Goal: Task Accomplishment & Management: Use online tool/utility

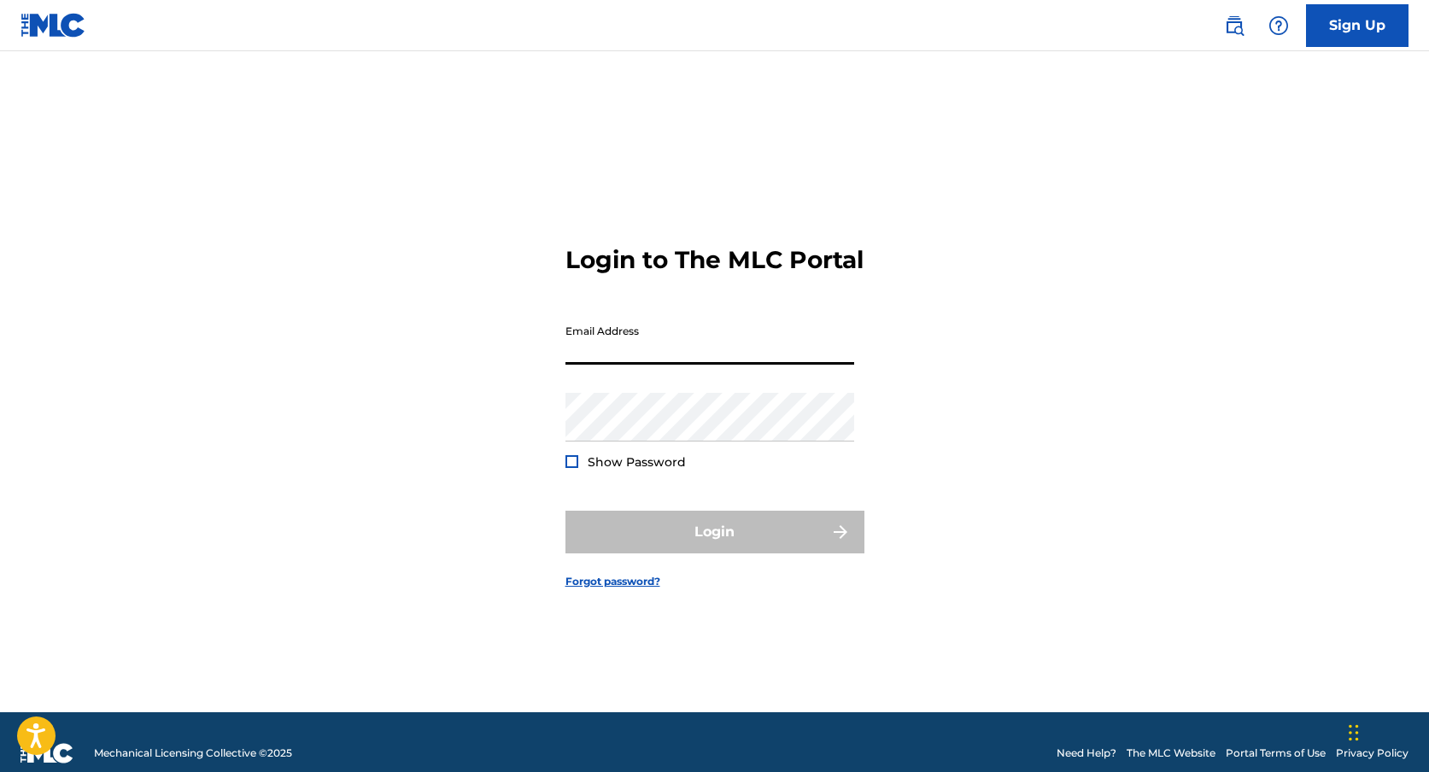
click at [664, 333] on input "Email Address" at bounding box center [710, 340] width 289 height 49
type input "[EMAIL_ADDRESS][DOMAIN_NAME]"
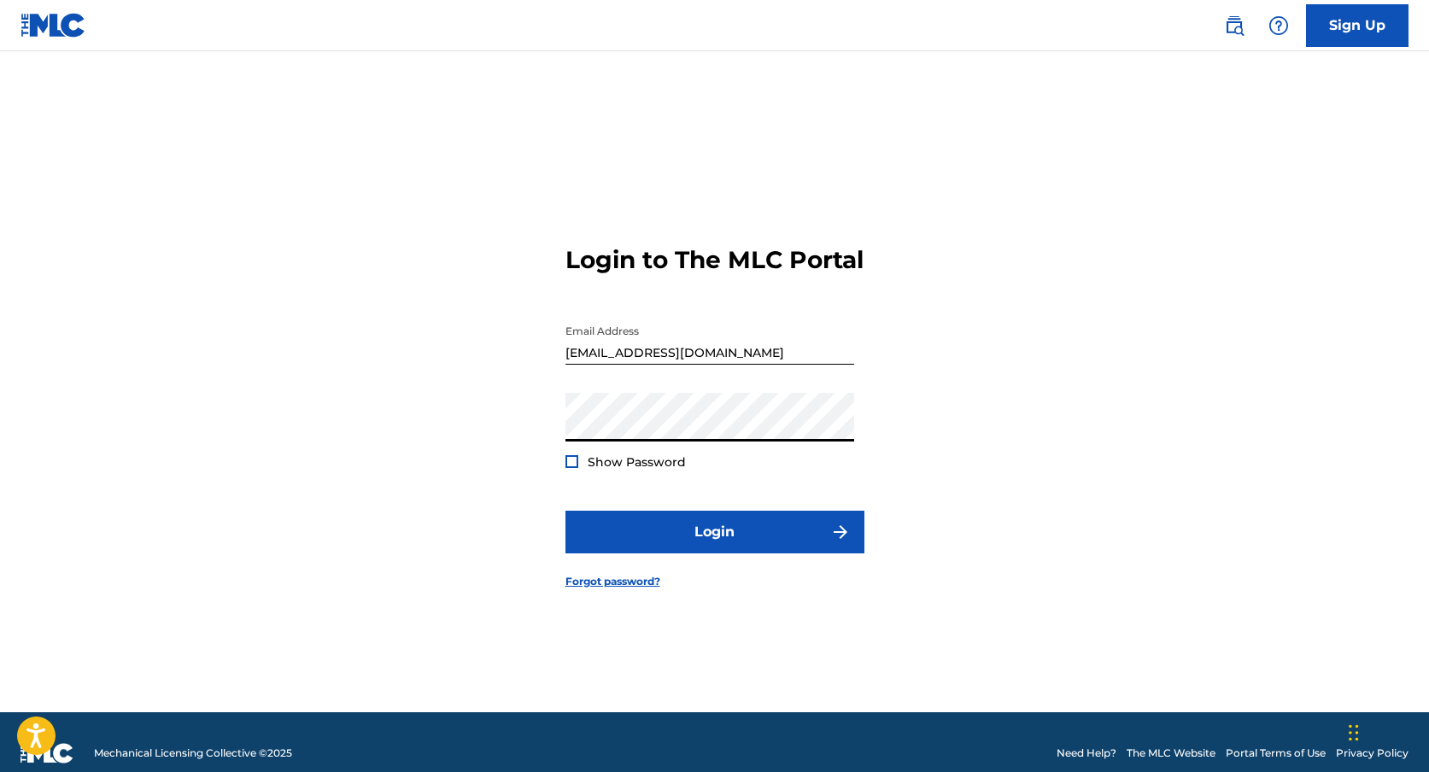
click at [643, 470] on span "Show Password" at bounding box center [637, 462] width 98 height 15
click at [580, 471] on div "Show Password" at bounding box center [626, 462] width 120 height 17
click at [576, 468] on div at bounding box center [572, 461] width 13 height 13
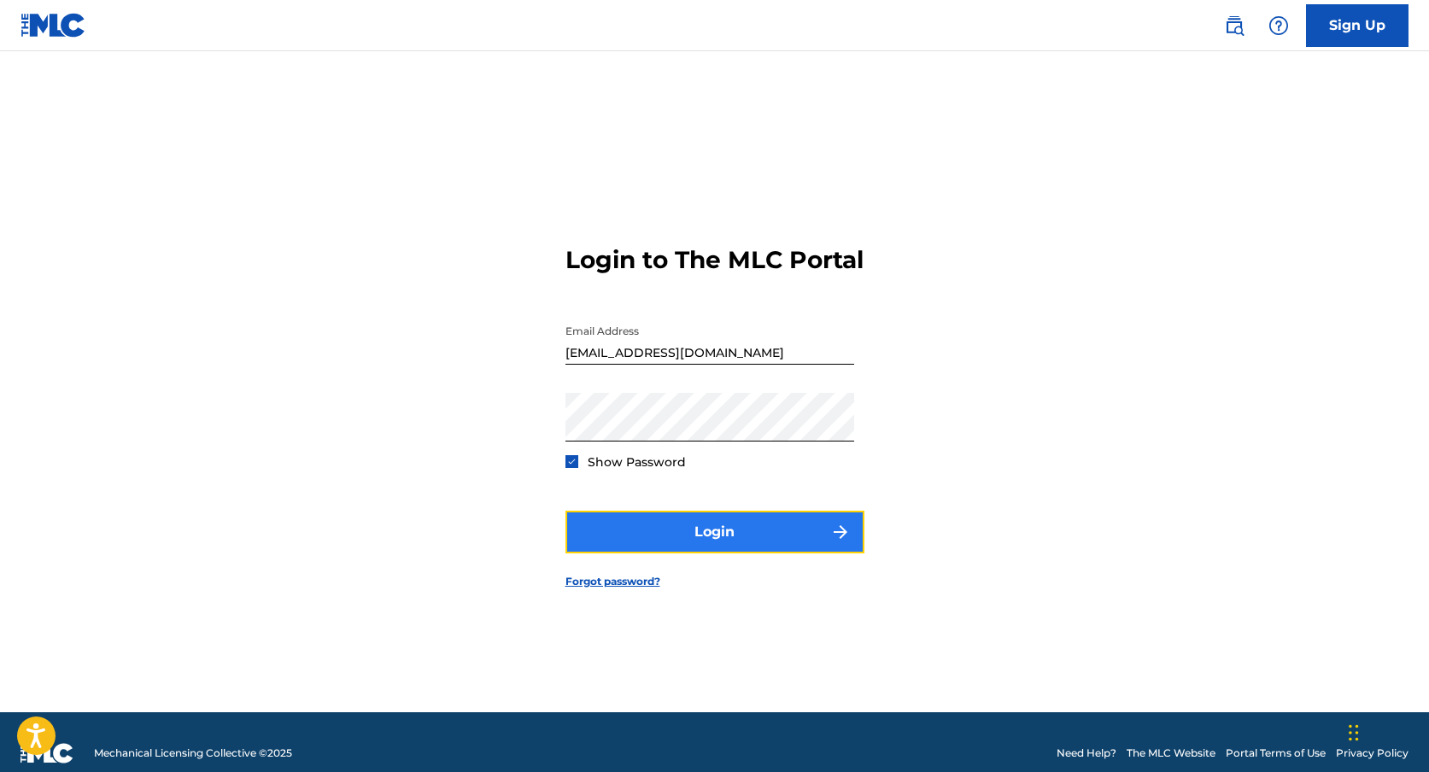
click at [714, 532] on button "Login" at bounding box center [715, 532] width 299 height 43
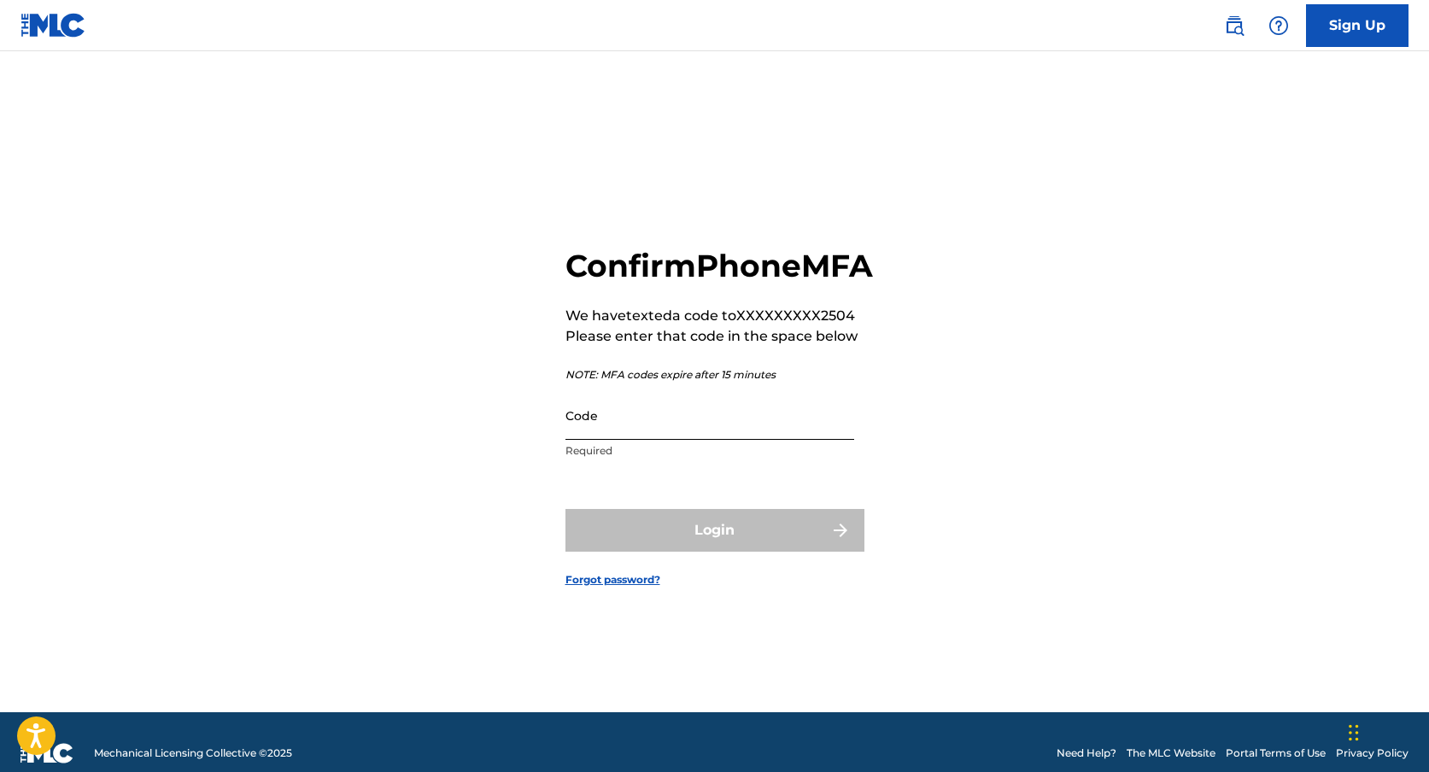
click at [671, 440] on input "Code" at bounding box center [710, 415] width 289 height 49
type input "9"
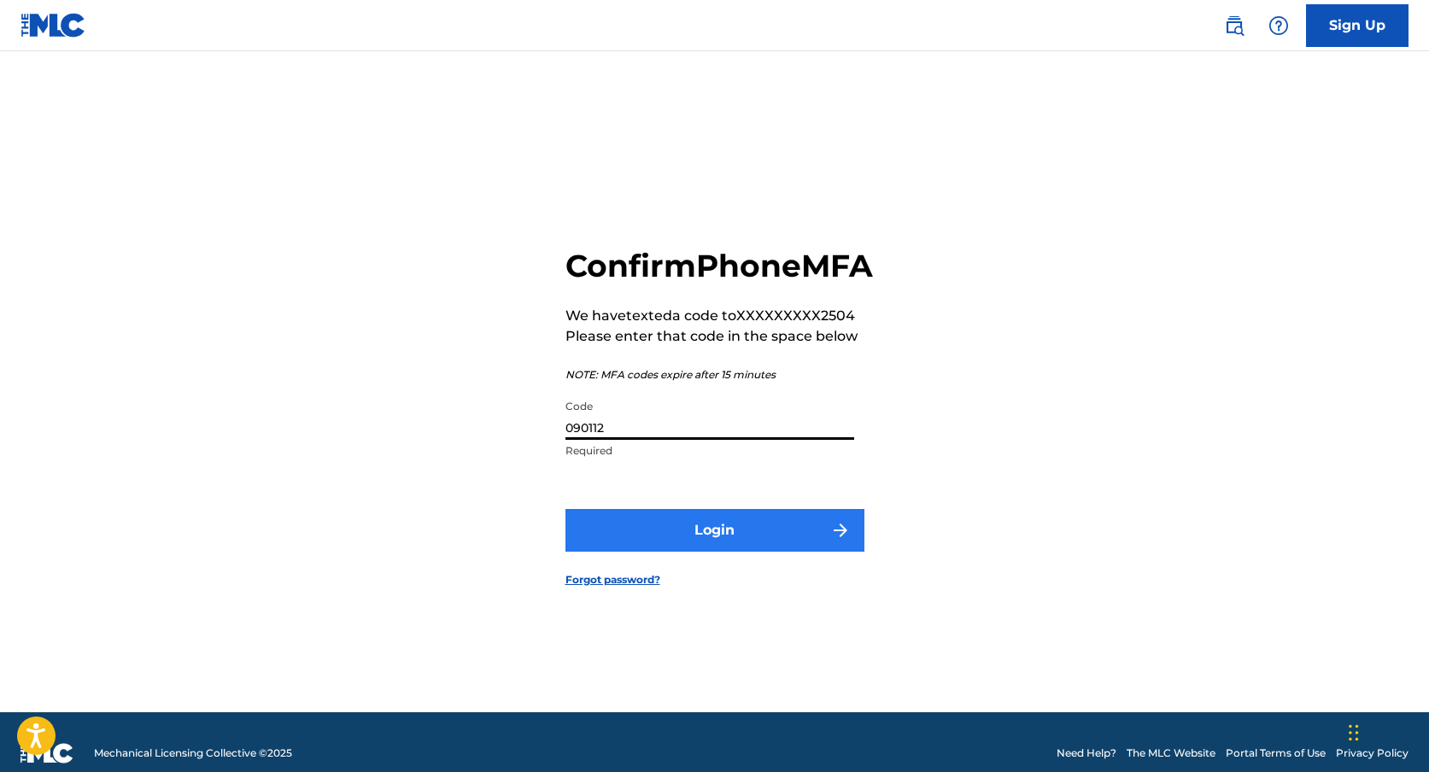
type input "090112"
click at [708, 552] on button "Login" at bounding box center [715, 530] width 299 height 43
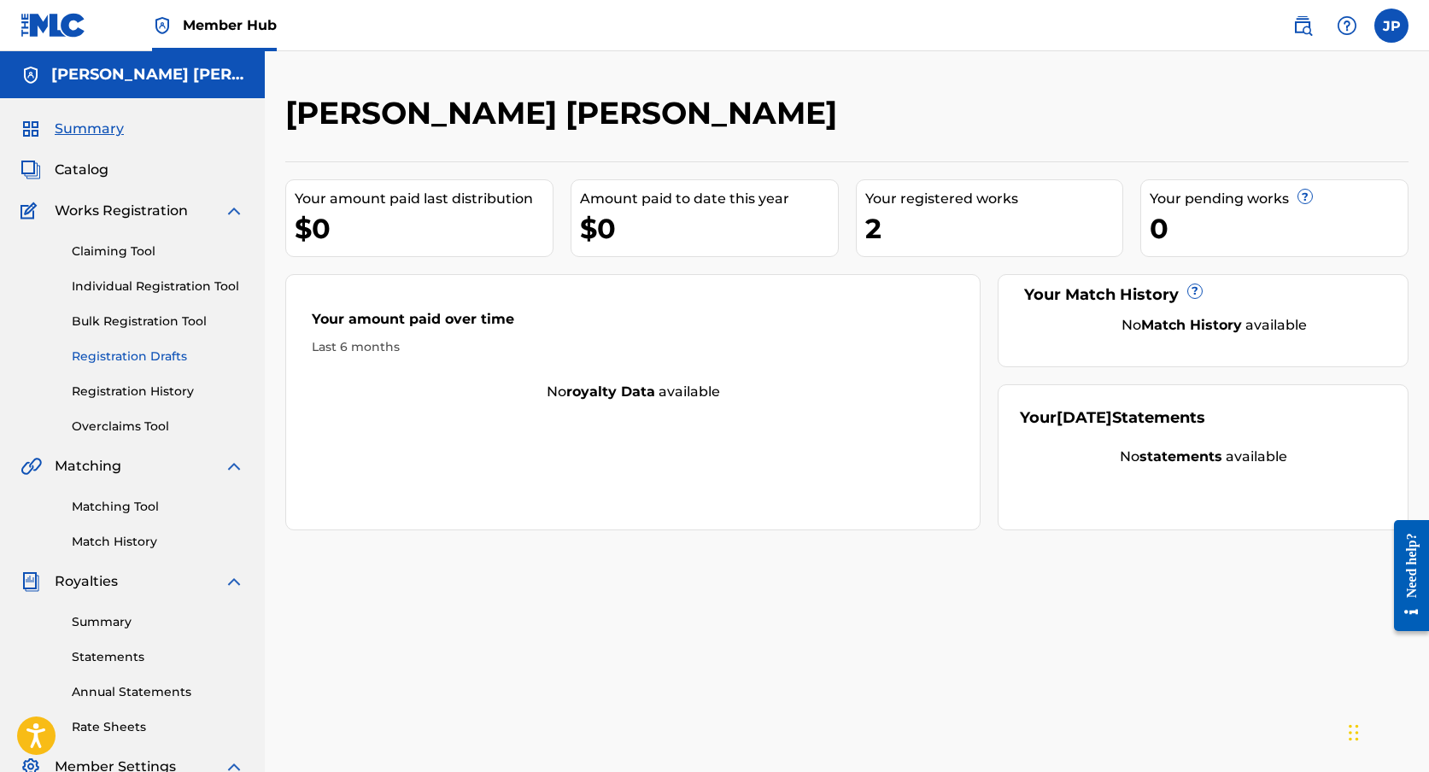
click at [157, 349] on link "Registration Drafts" at bounding box center [158, 357] width 173 height 18
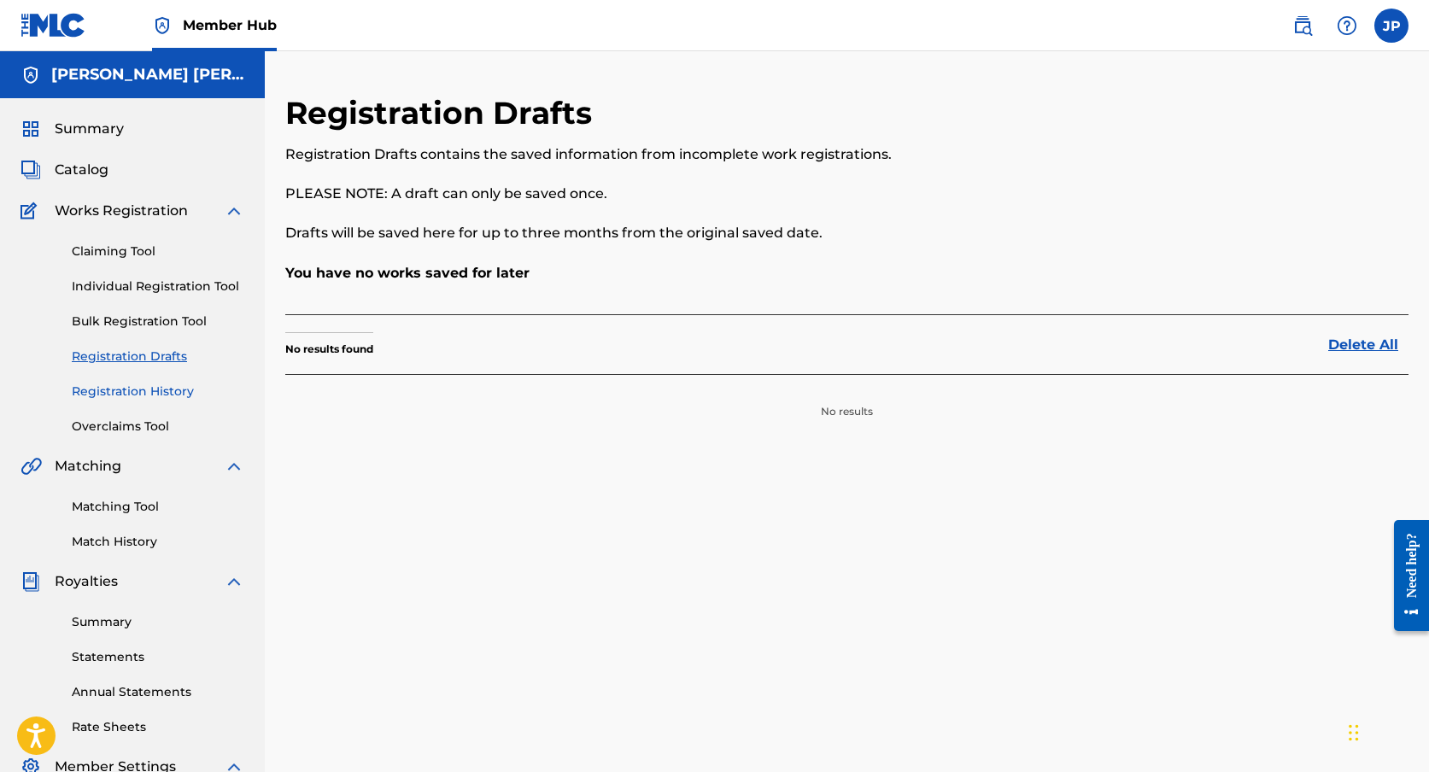
click at [159, 386] on link "Registration History" at bounding box center [158, 392] width 173 height 18
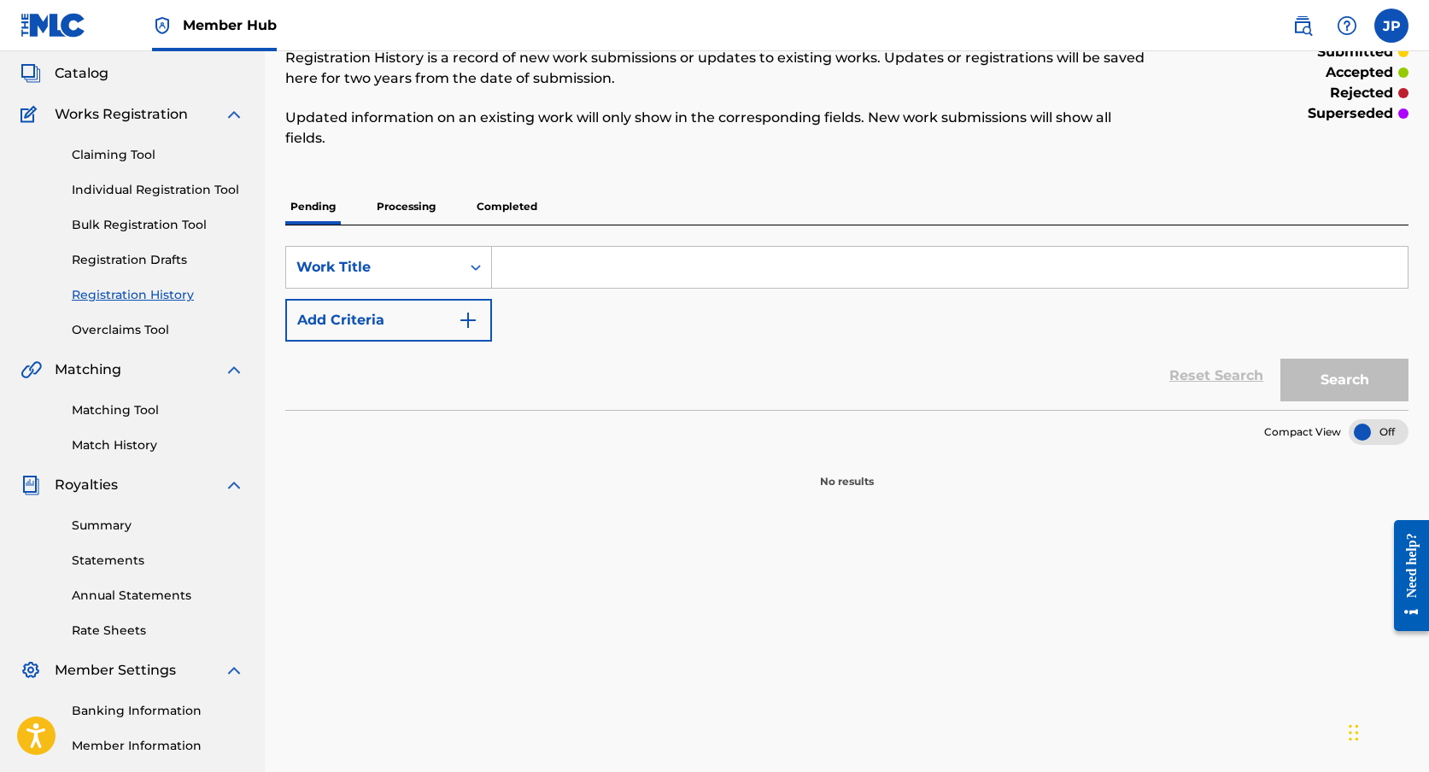
scroll to position [68, 0]
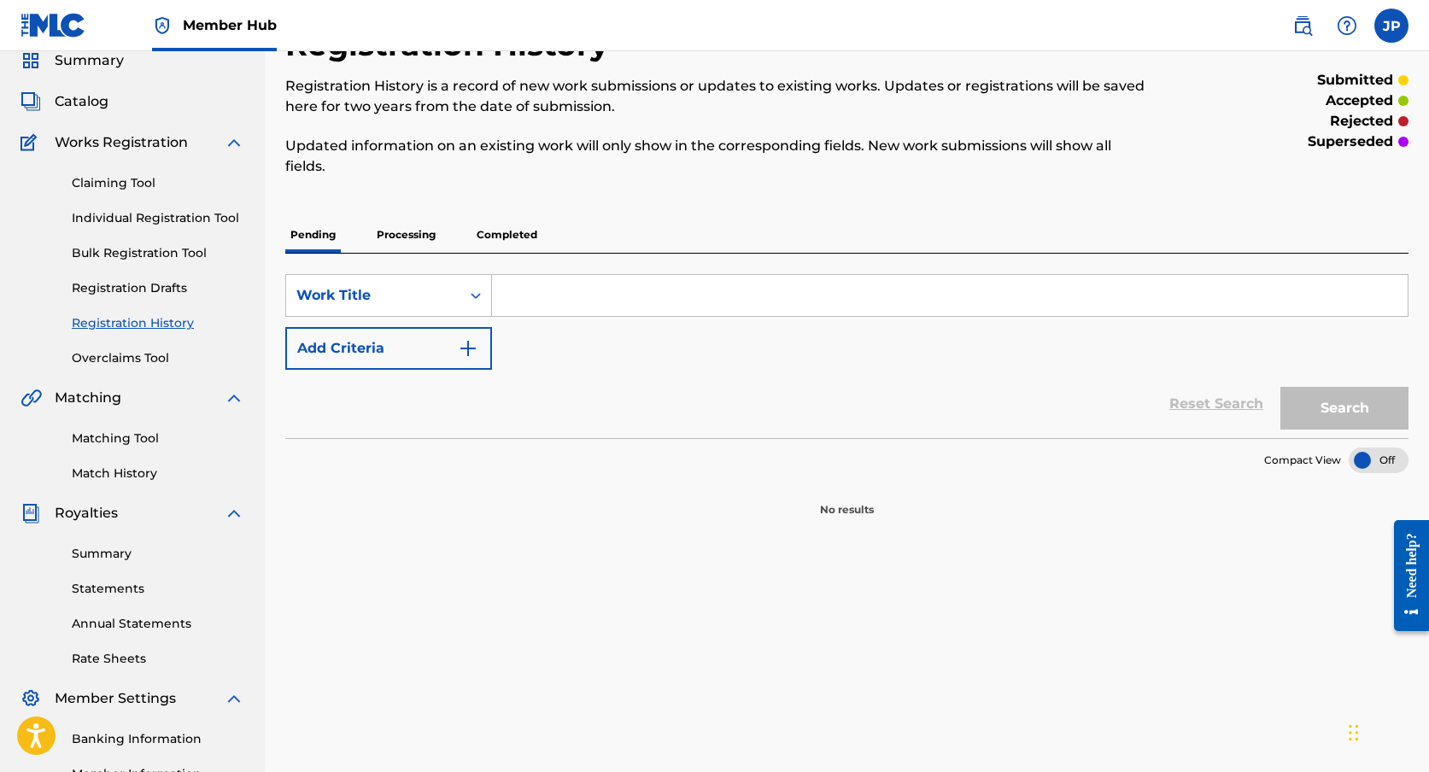
click at [521, 236] on p "Completed" at bounding box center [507, 235] width 71 height 36
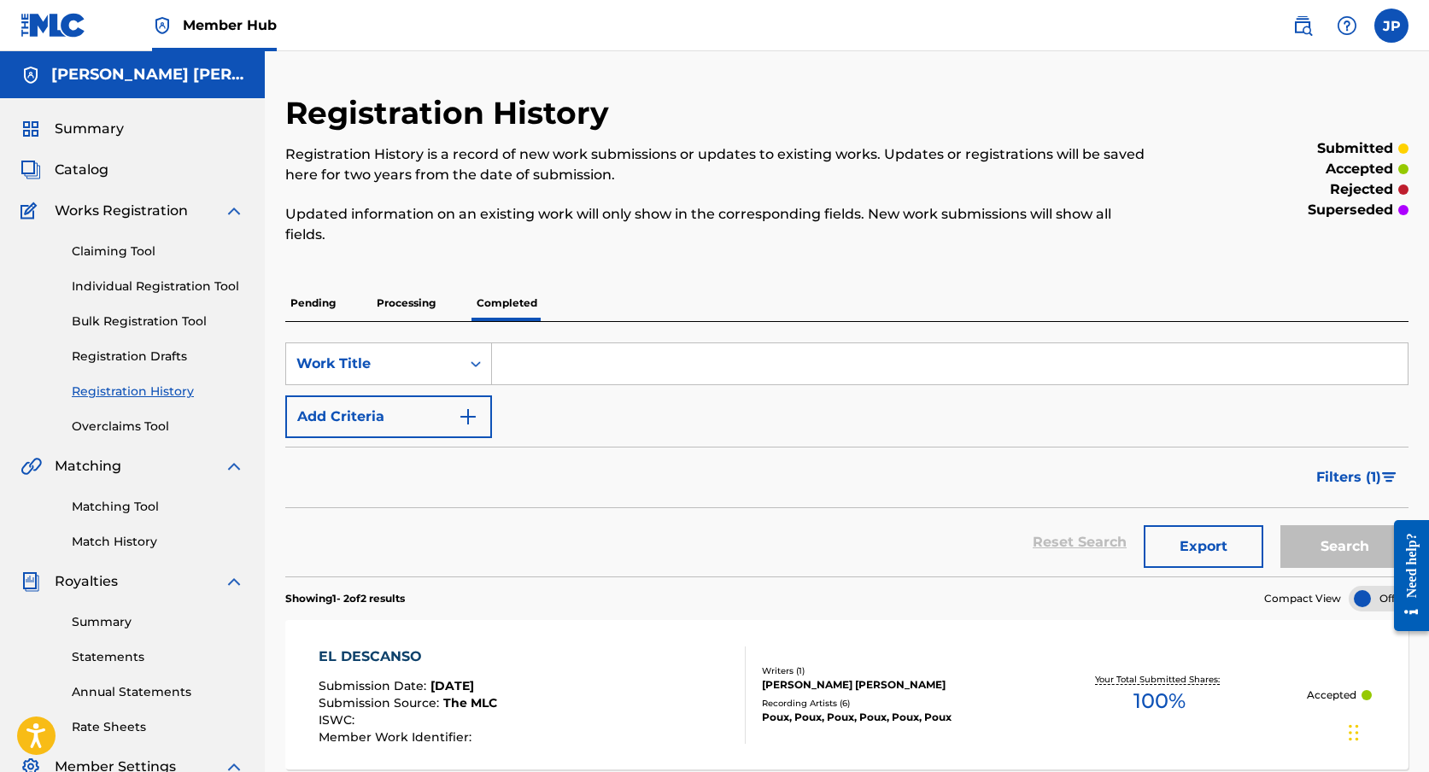
click at [525, 238] on p "Updated information on an existing work will only show in the corresponding fie…" at bounding box center [717, 224] width 865 height 41
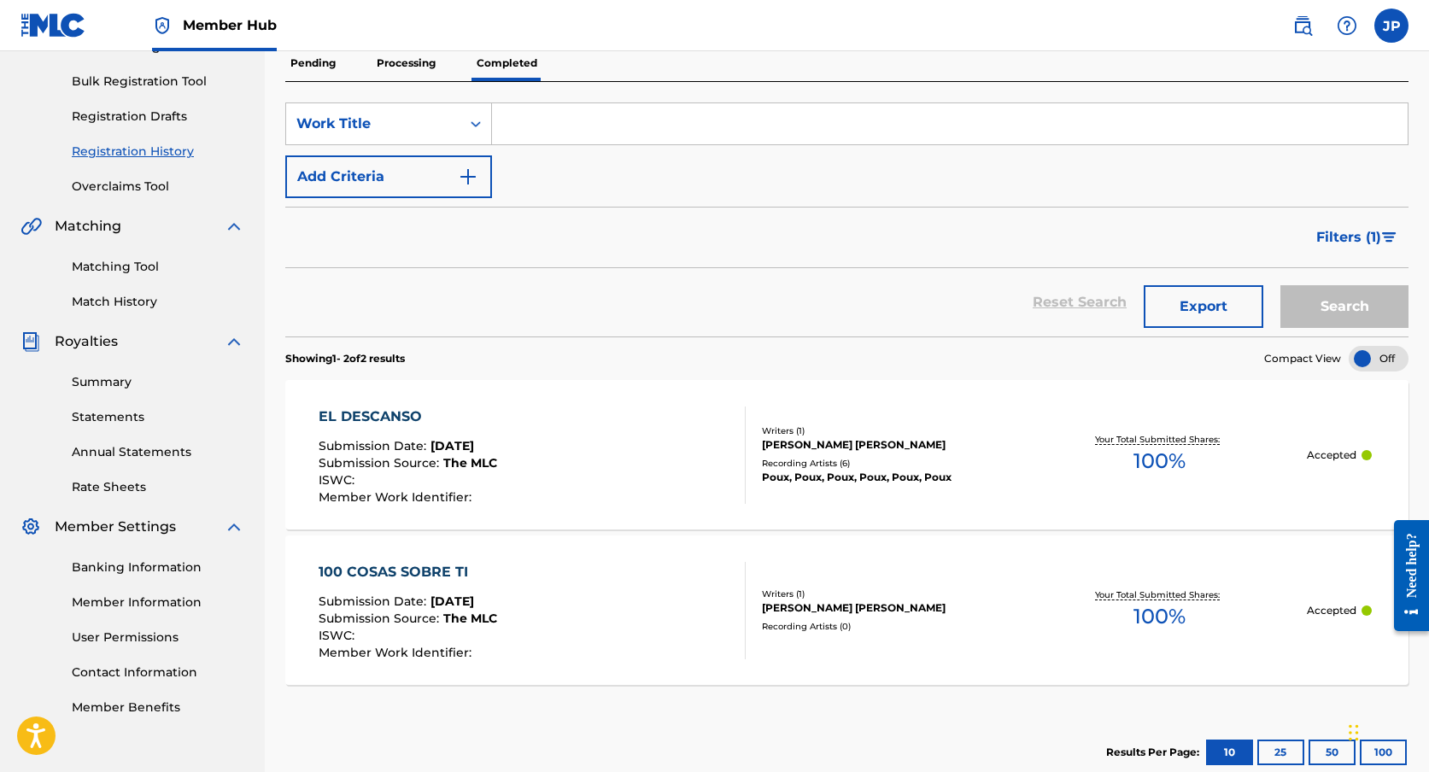
scroll to position [232, 0]
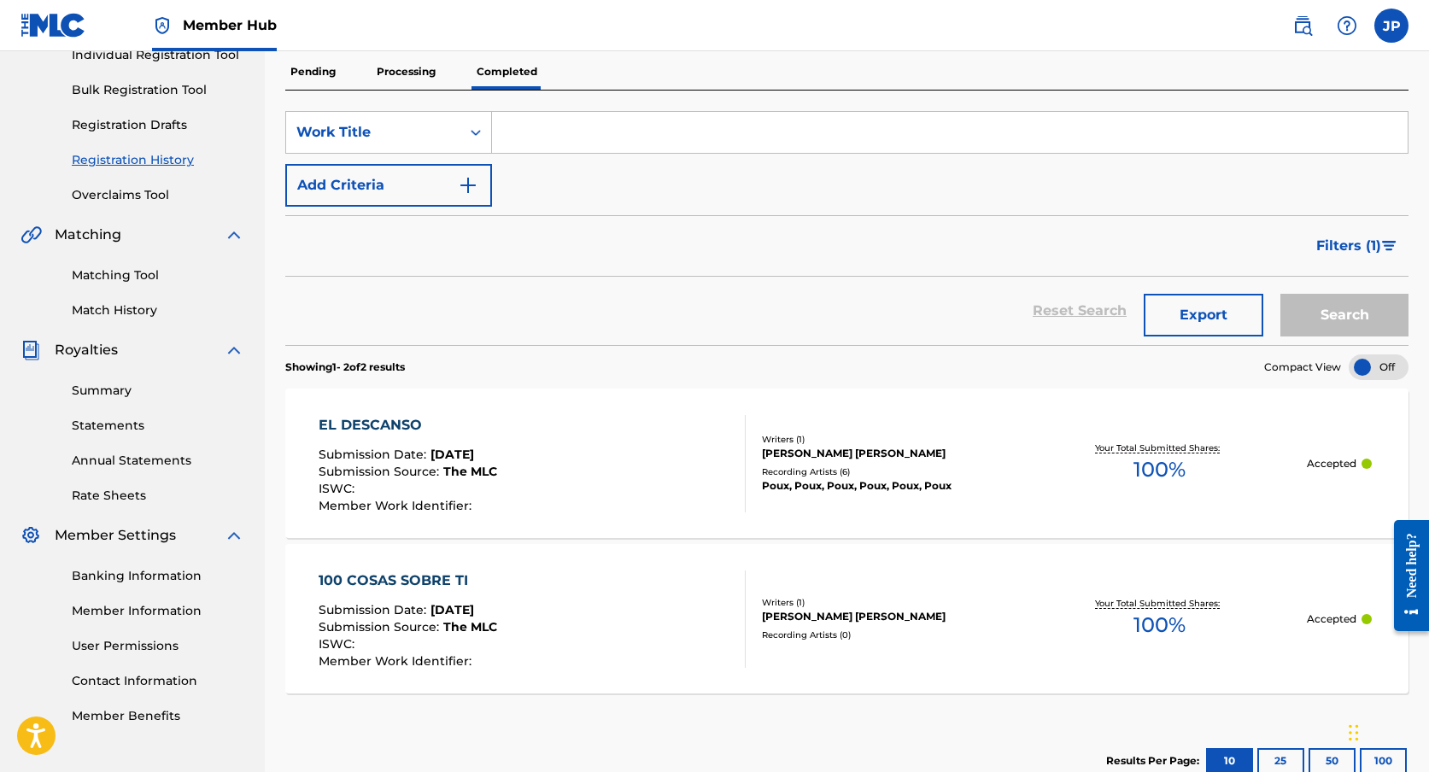
click at [416, 59] on p "Processing" at bounding box center [406, 72] width 69 height 36
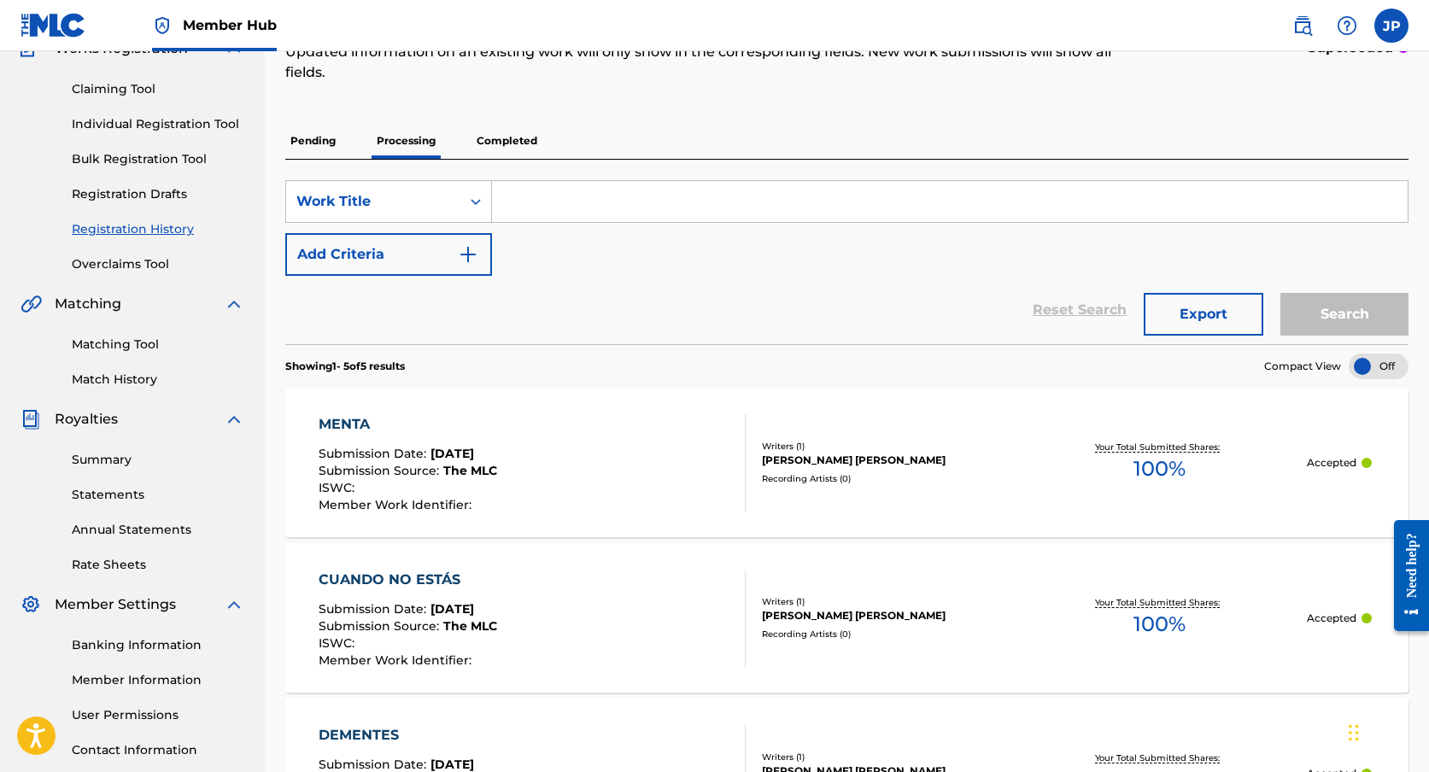
scroll to position [161, 0]
click at [509, 140] on p "Completed" at bounding box center [507, 142] width 71 height 36
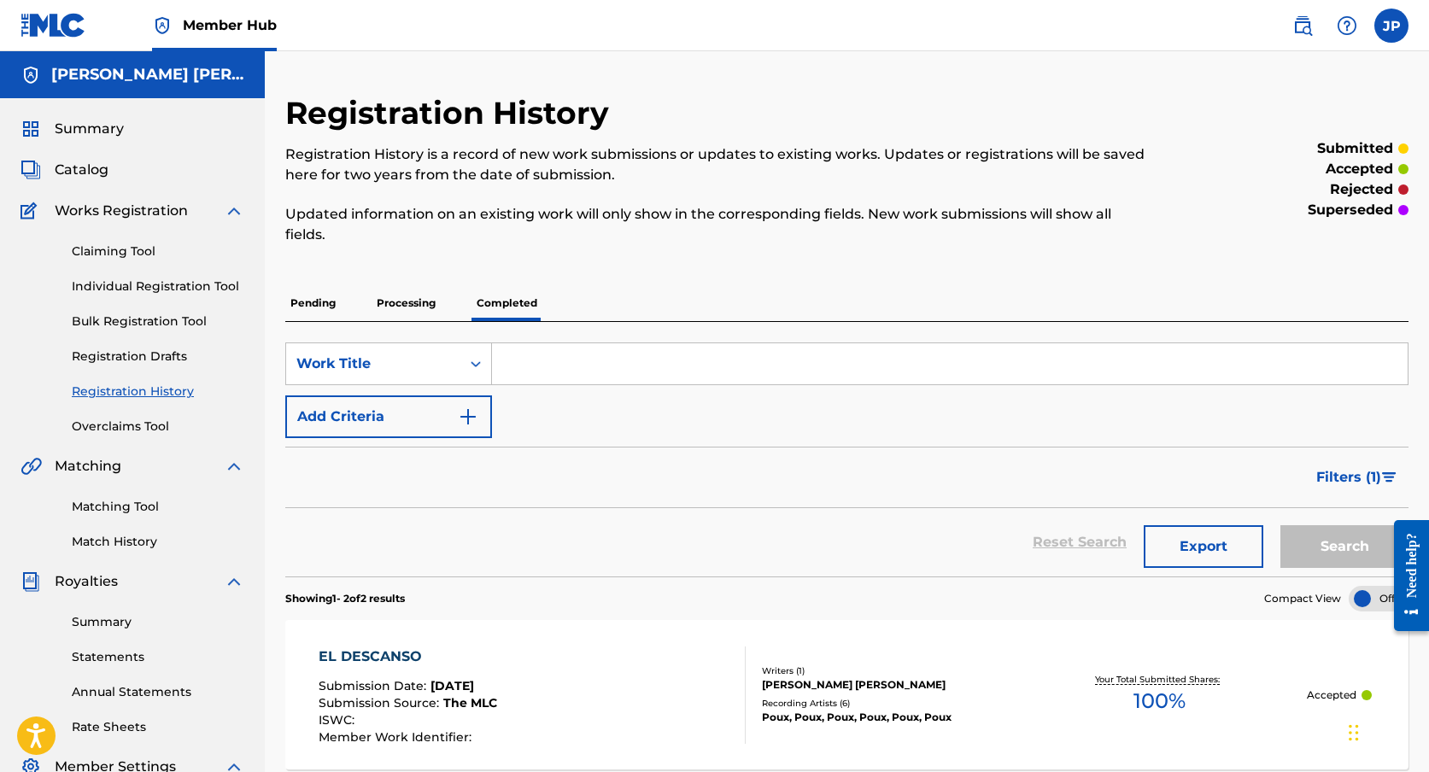
click at [428, 307] on p "Processing" at bounding box center [406, 303] width 69 height 36
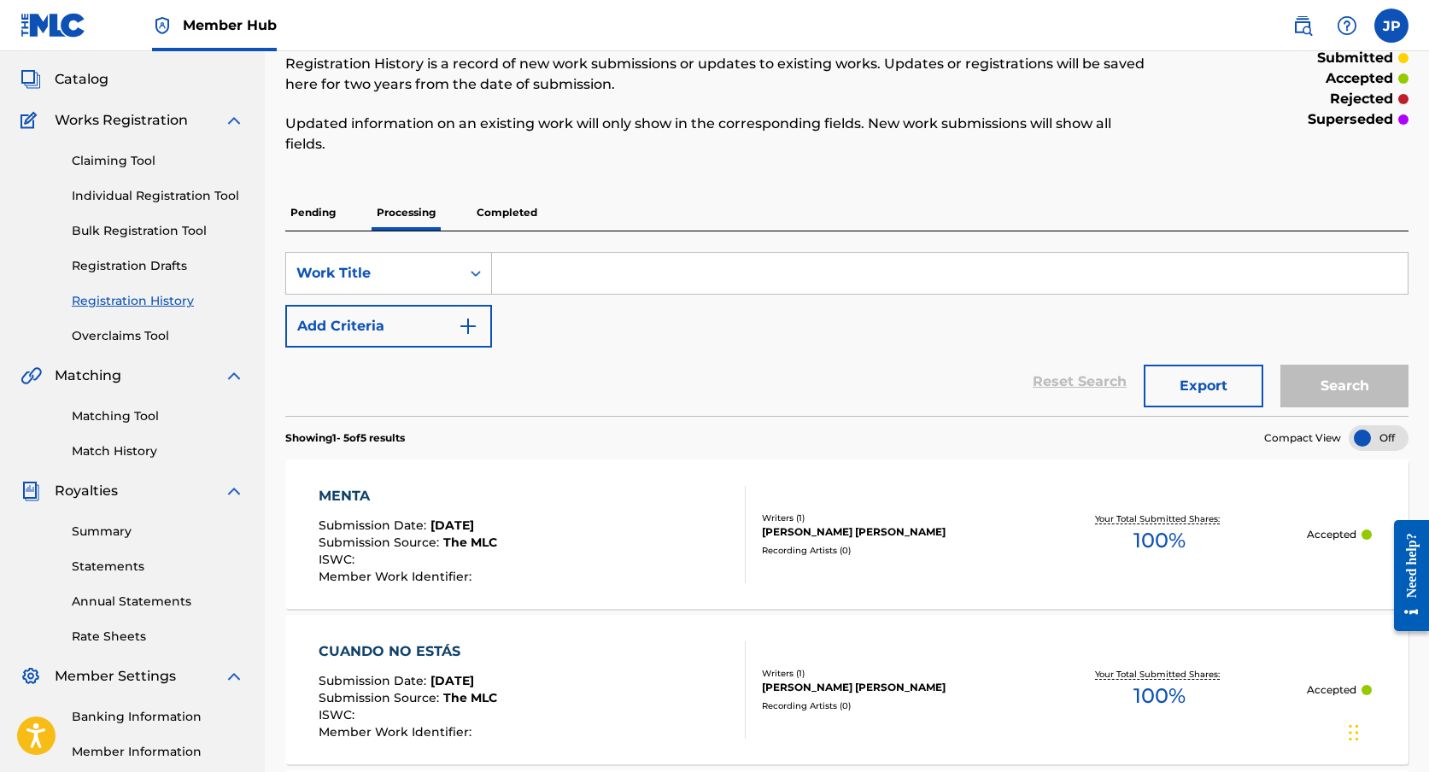
scroll to position [90, 0]
click at [108, 417] on link "Matching Tool" at bounding box center [158, 417] width 173 height 18
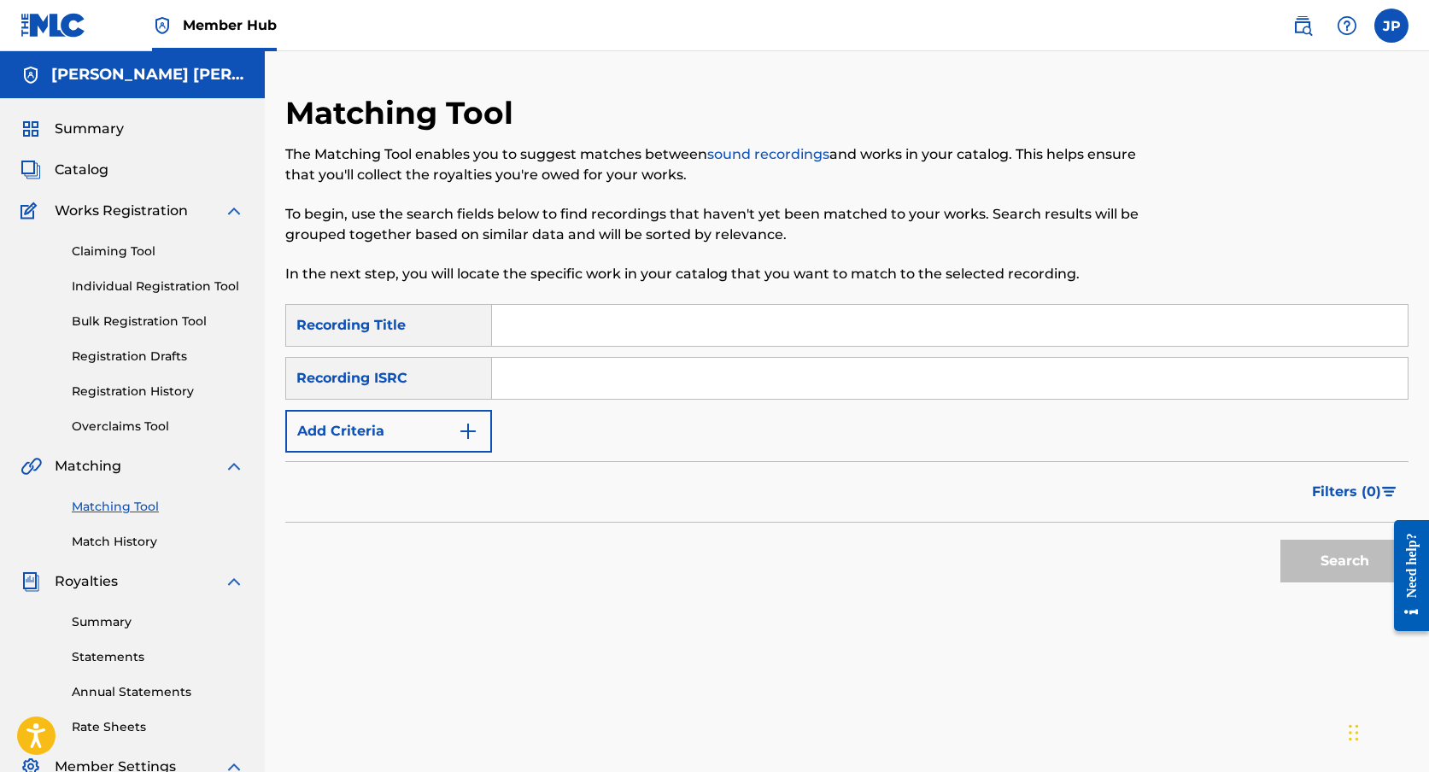
click at [544, 329] on input "Search Form" at bounding box center [950, 325] width 916 height 41
type input "Noches de Verano"
click at [557, 380] on input "Search Form" at bounding box center [950, 378] width 916 height 41
paste input "MX5451800022"
type input "MX5451800022"
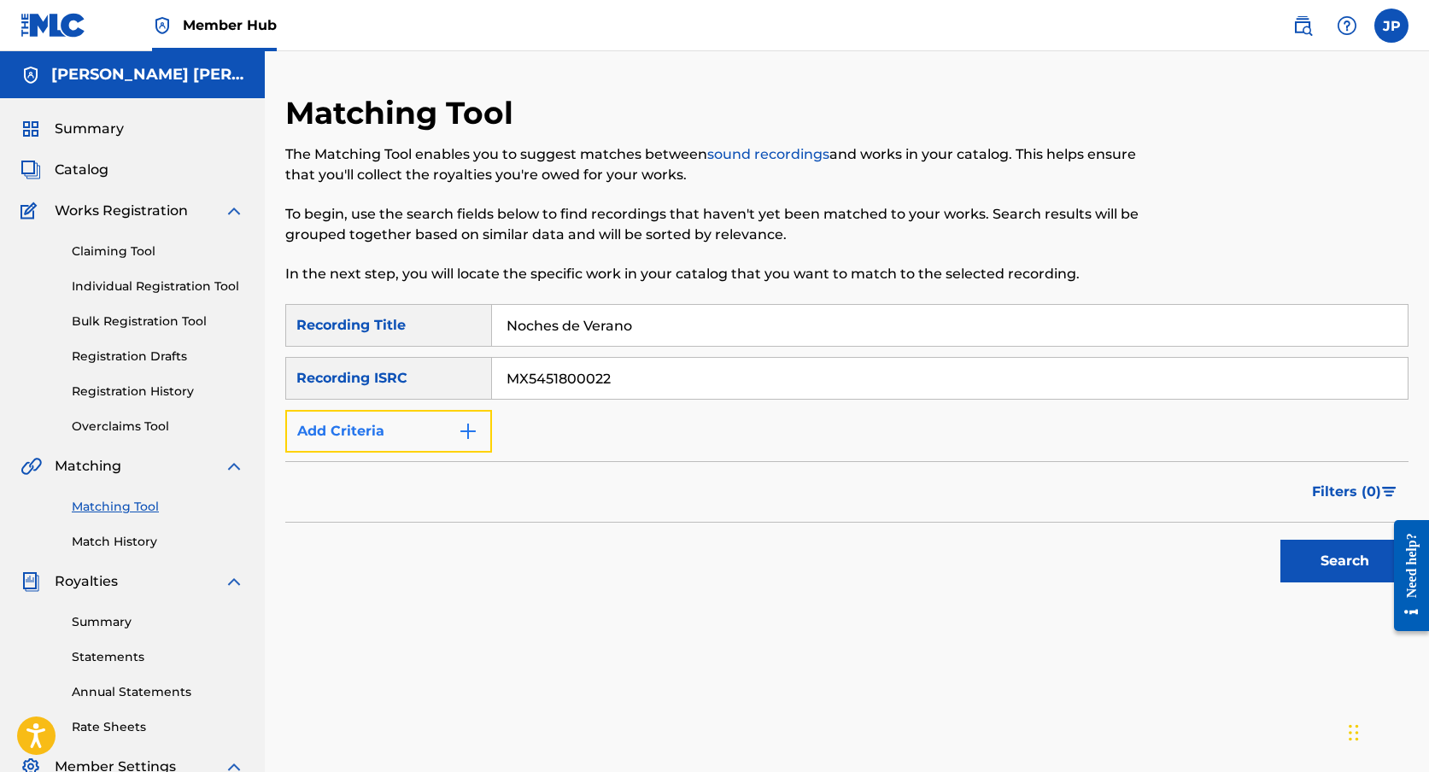
click at [470, 426] on img "Search Form" at bounding box center [468, 431] width 21 height 21
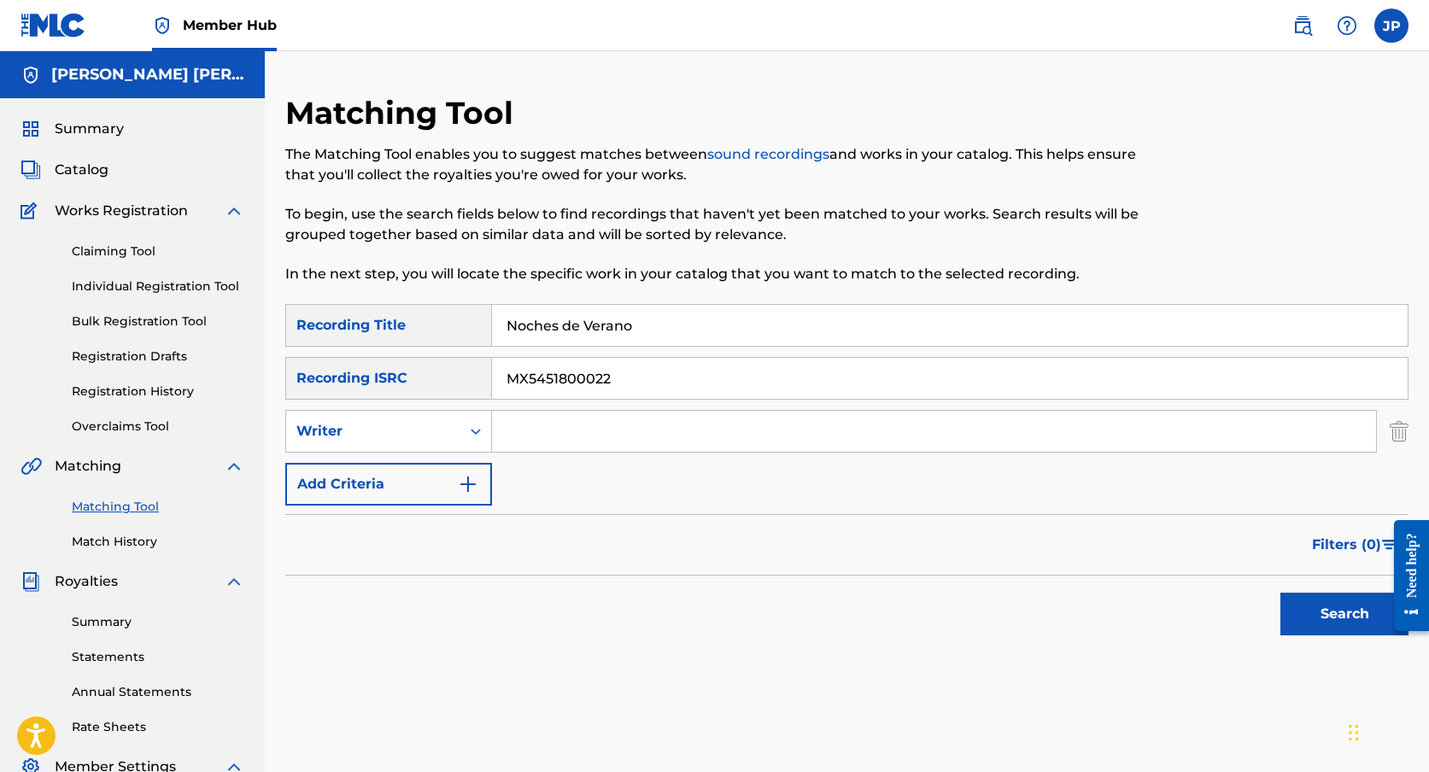
click at [556, 429] on input "Search Form" at bounding box center [934, 431] width 884 height 41
type input "[PERSON_NAME] [PERSON_NAME]"
click at [1343, 613] on button "Search" at bounding box center [1345, 614] width 128 height 43
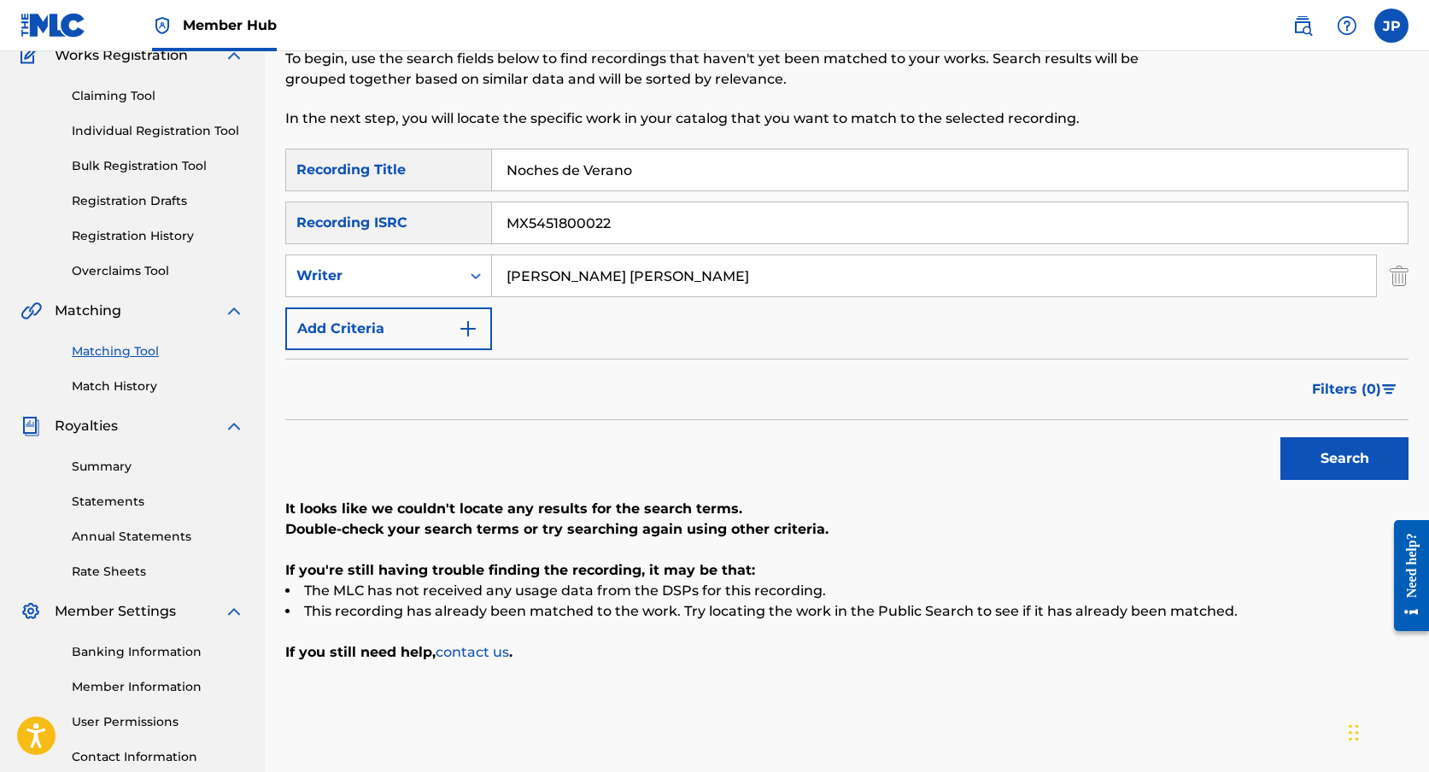
scroll to position [117, 0]
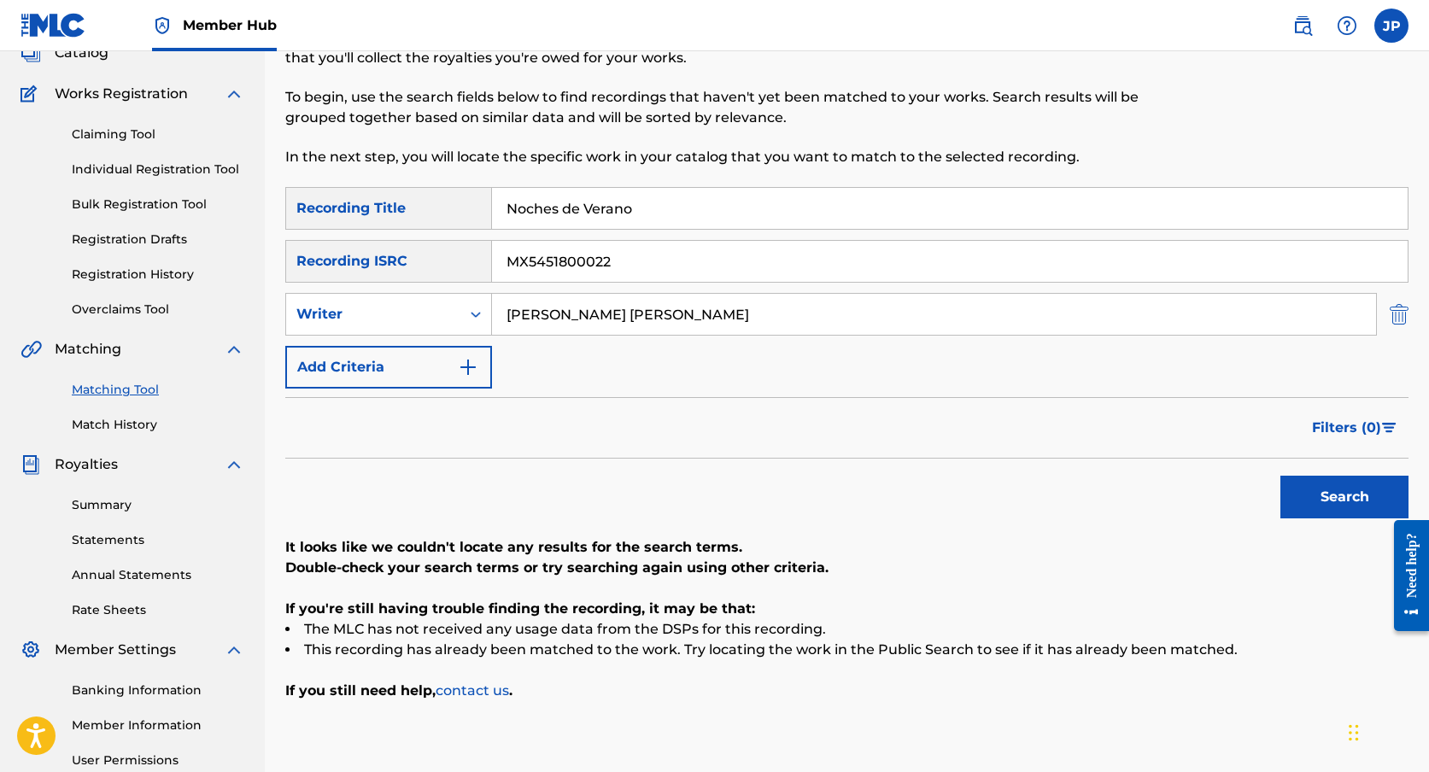
click at [1399, 310] on img "Search Form" at bounding box center [1399, 314] width 19 height 43
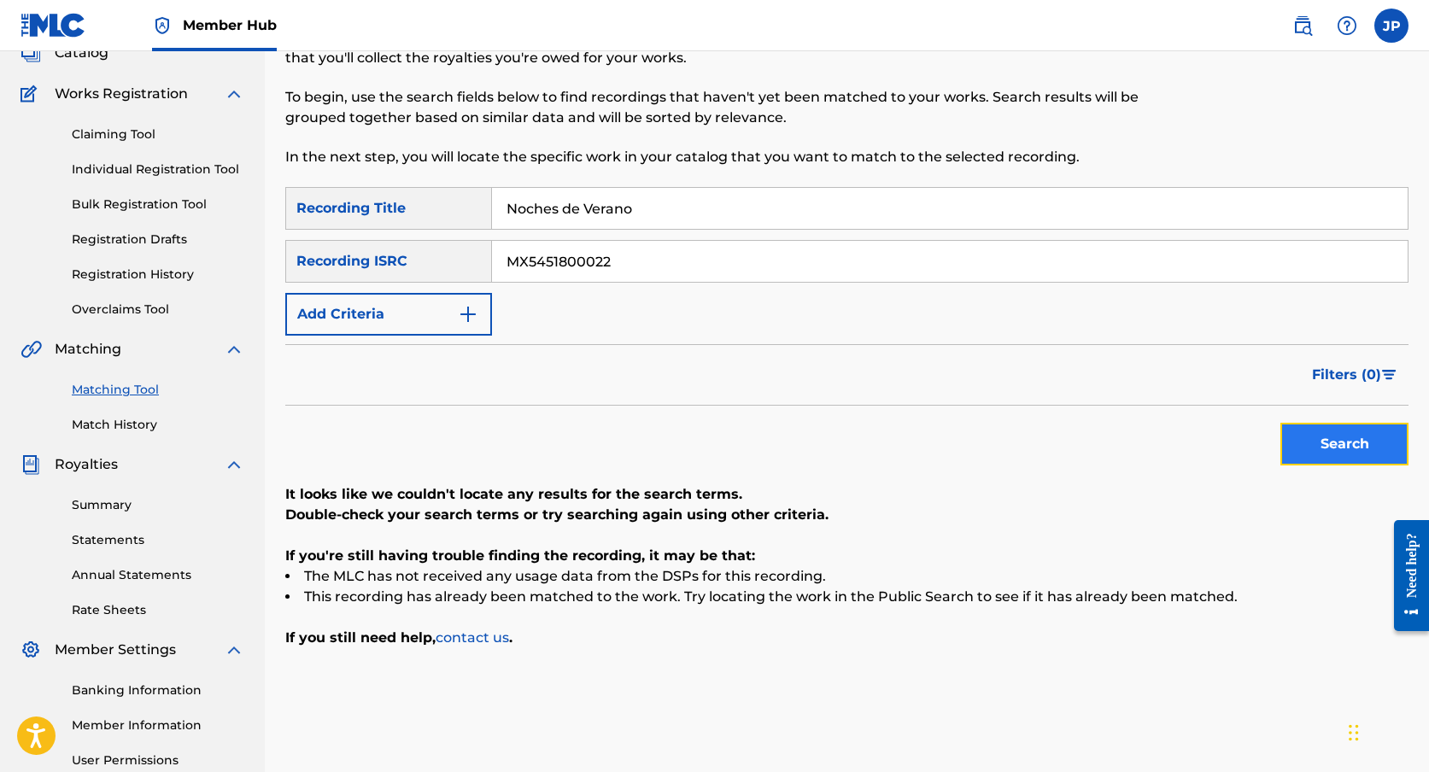
click at [1331, 440] on button "Search" at bounding box center [1345, 444] width 128 height 43
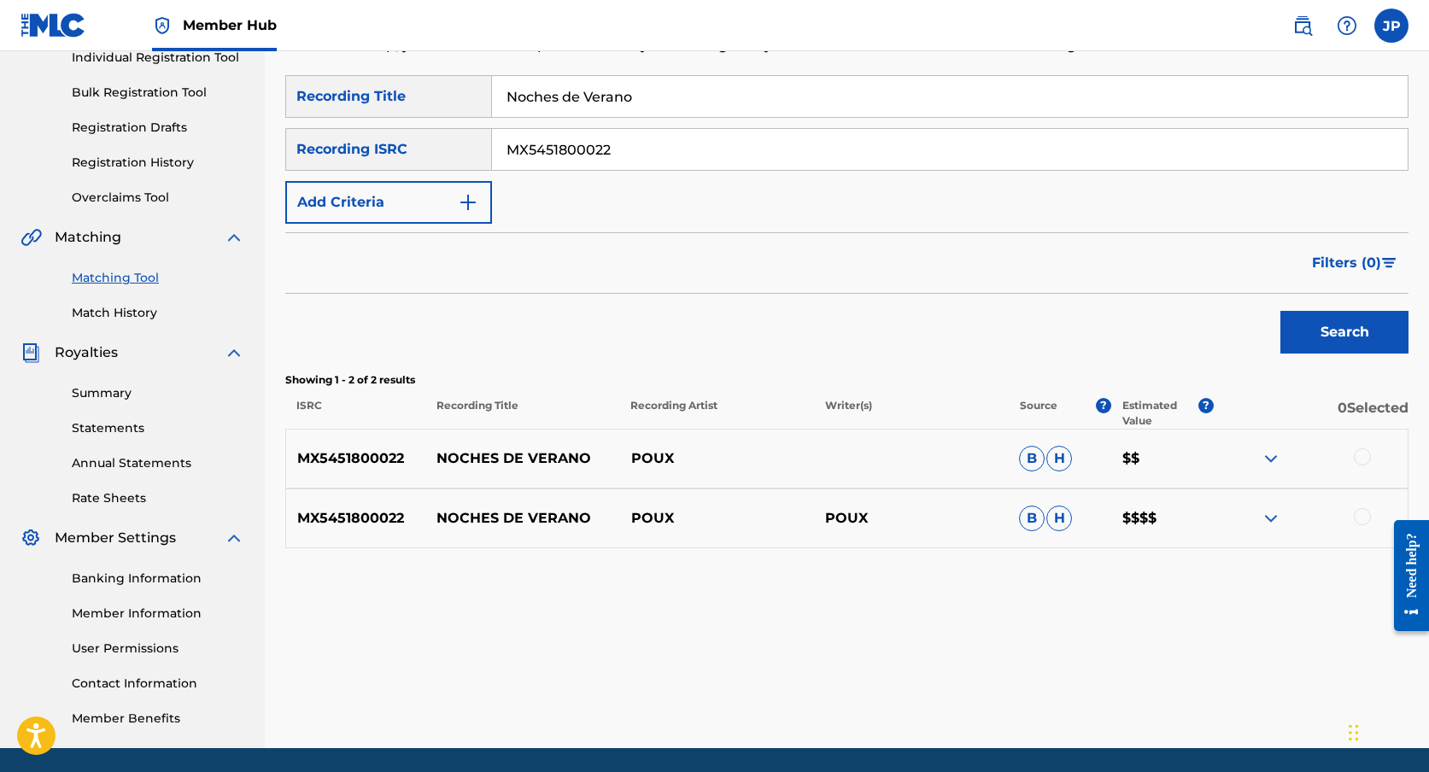
scroll to position [243, 0]
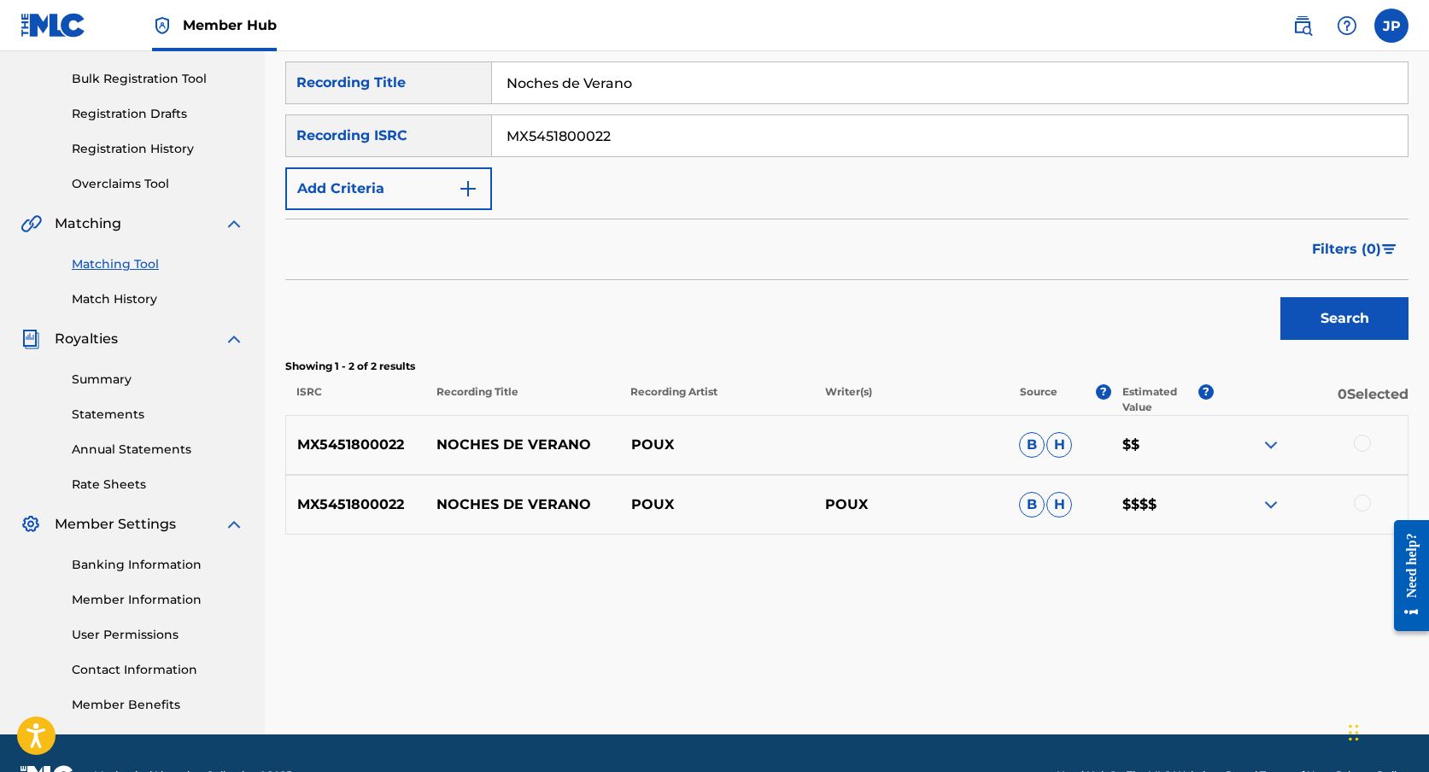
click at [1062, 441] on span "H" at bounding box center [1060, 445] width 26 height 26
click at [1272, 440] on img at bounding box center [1271, 445] width 21 height 21
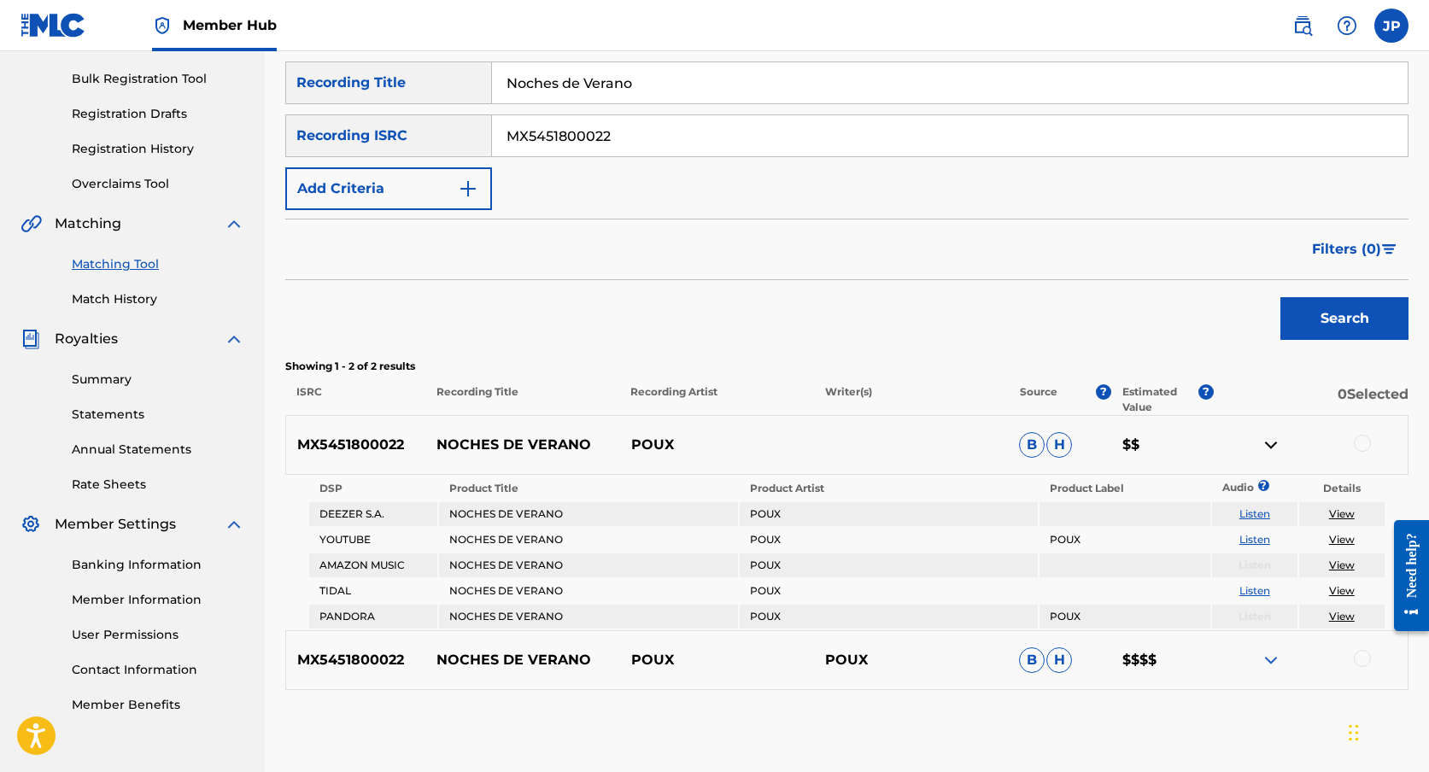
click at [1272, 440] on img at bounding box center [1271, 445] width 21 height 21
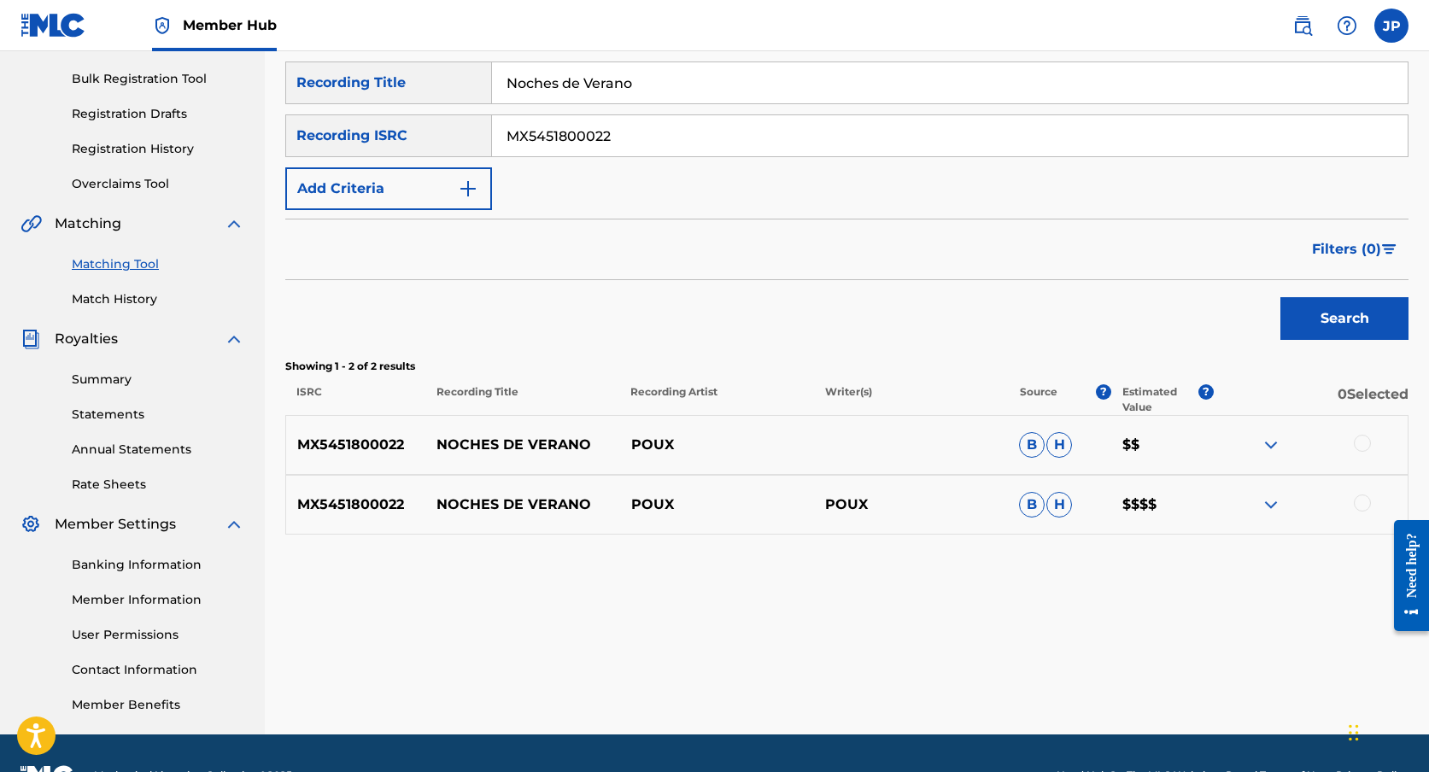
click at [1270, 507] on img at bounding box center [1271, 505] width 21 height 21
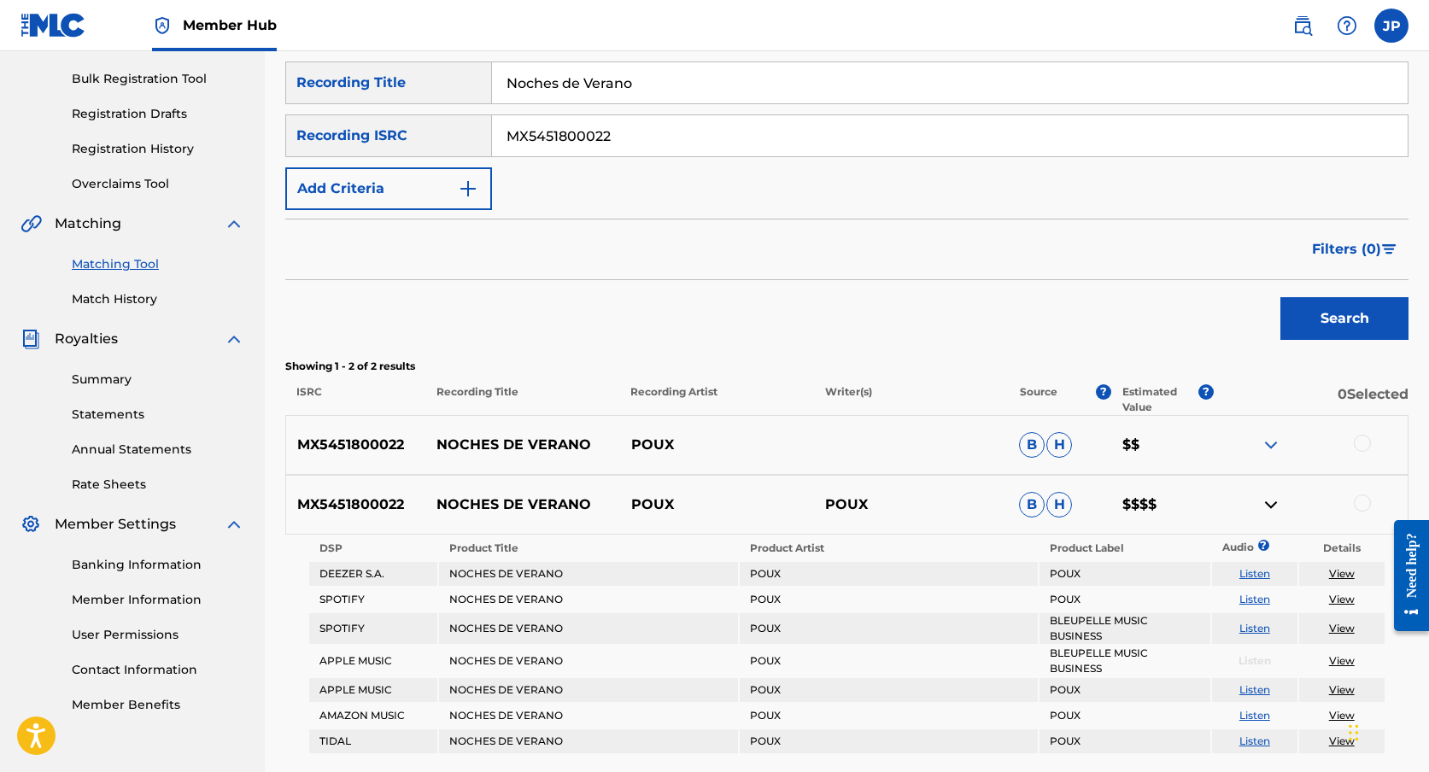
click at [1270, 507] on img at bounding box center [1271, 505] width 21 height 21
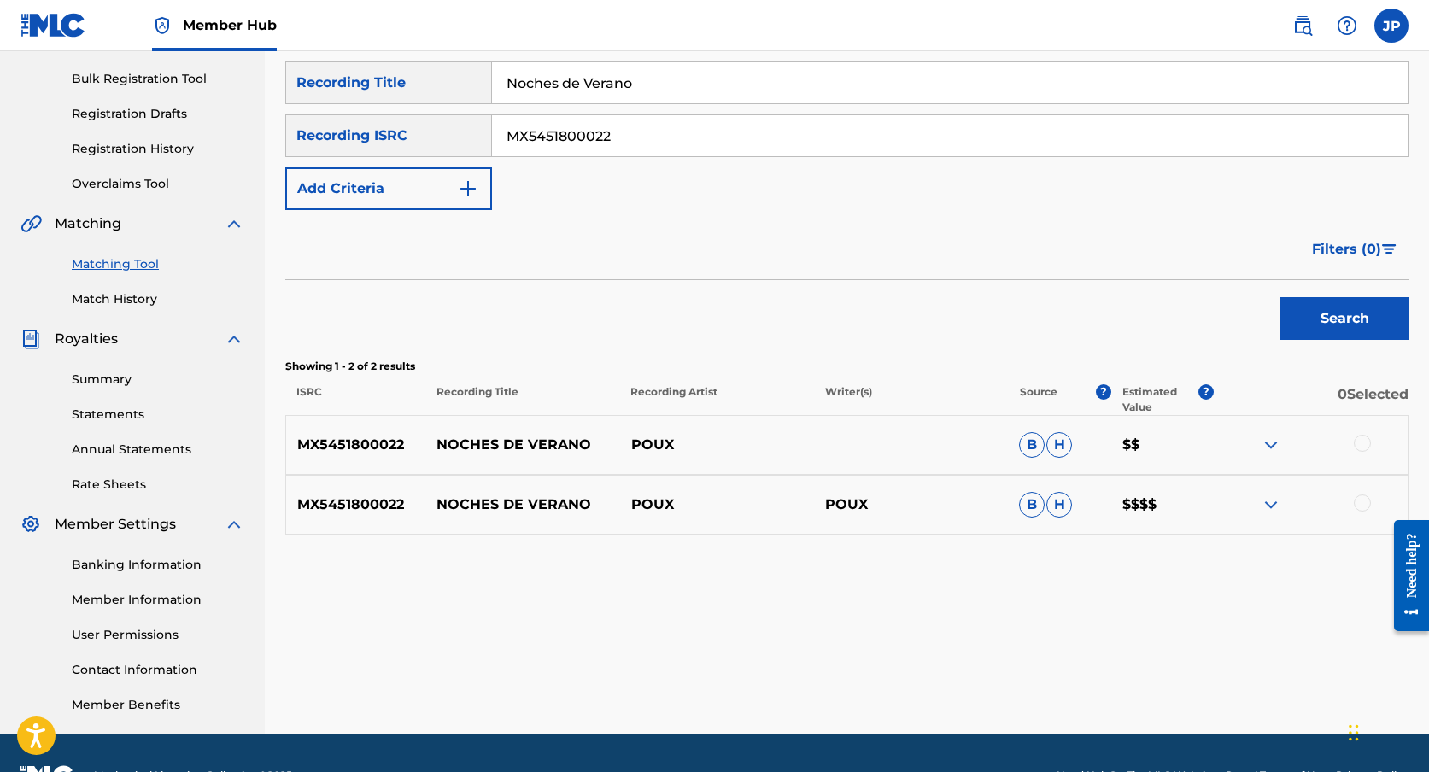
click at [1423, 362] on div "Matching Tool The Matching Tool enables you to suggest matches between sound re…" at bounding box center [847, 292] width 1164 height 883
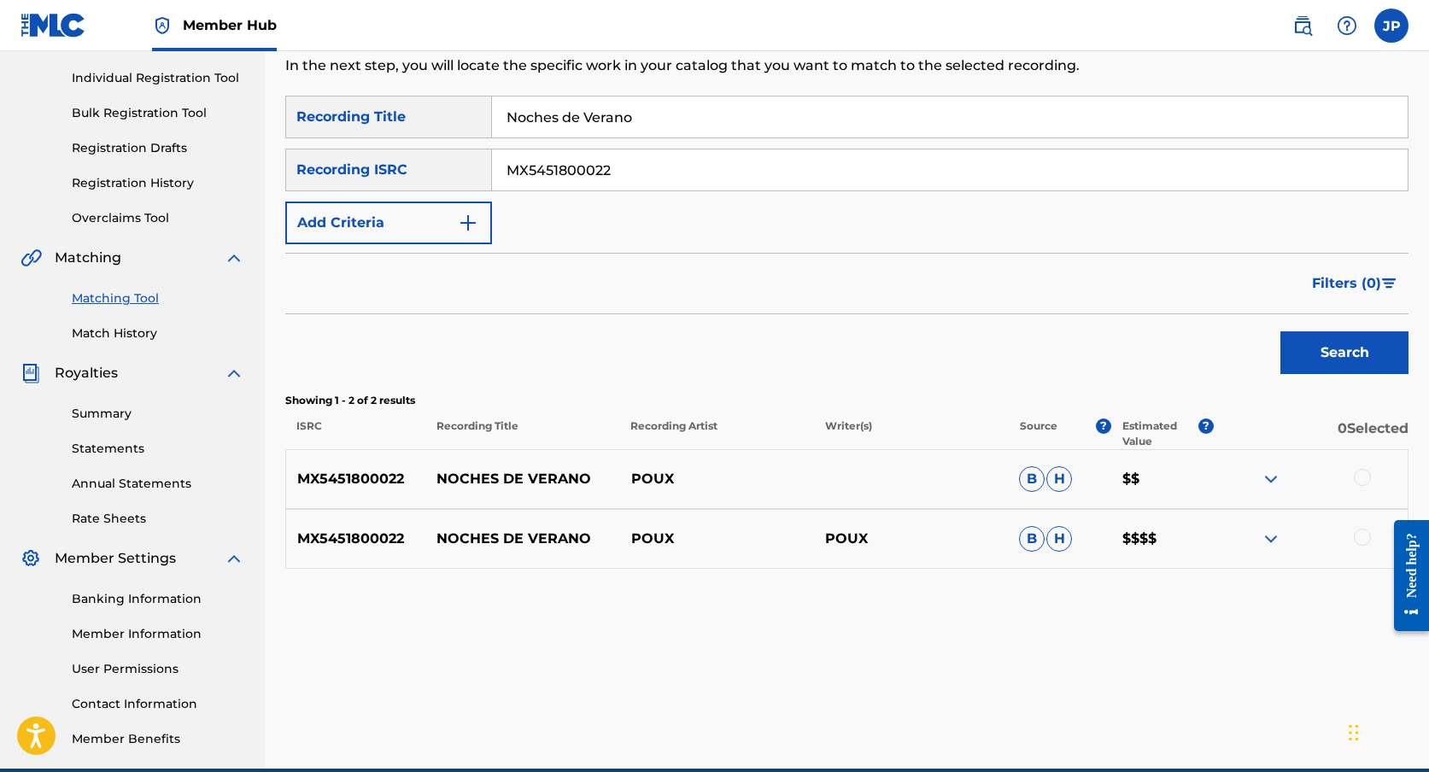
drag, startPoint x: 710, startPoint y: 115, endPoint x: 365, endPoint y: 113, distance: 345.2
click at [377, 113] on div "SearchWithCriteria5730d19d-a203-4ddb-a1fb-d59273e1405f Recording Title Noches d…" at bounding box center [846, 117] width 1123 height 43
type input "Dementes"
drag, startPoint x: 642, startPoint y: 174, endPoint x: 401, endPoint y: 171, distance: 241.8
click at [408, 171] on div "SearchWithCriteria9cc60f79-a06b-48a0-be39-3147bd0bcb72 Recording ISRC MX5451800…" at bounding box center [846, 170] width 1123 height 43
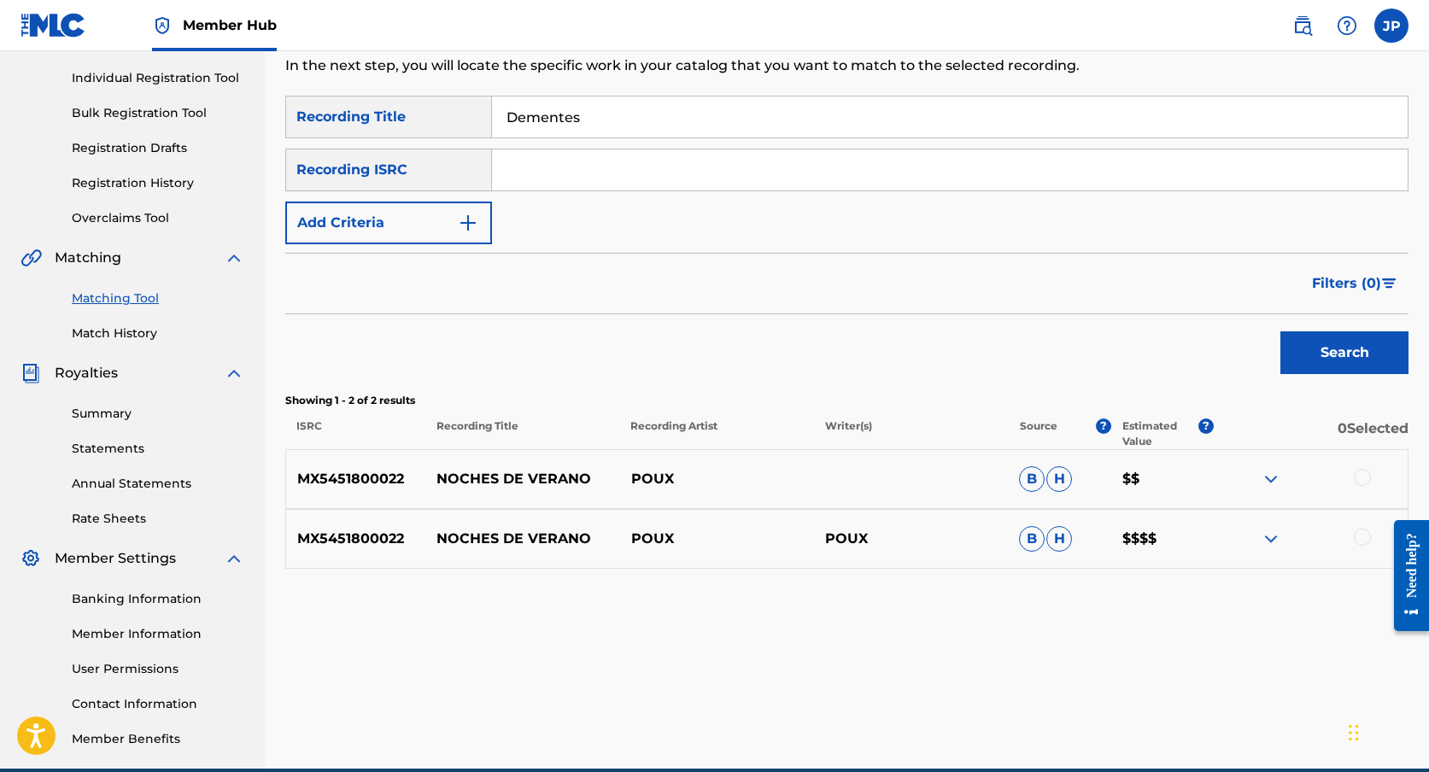
paste input "MX5451800021"
click at [1325, 344] on button "Search" at bounding box center [1345, 352] width 128 height 43
drag, startPoint x: 622, startPoint y: 123, endPoint x: 518, endPoint y: 123, distance: 104.2
click at [516, 123] on input "Dementes" at bounding box center [950, 117] width 916 height 41
drag, startPoint x: 643, startPoint y: 169, endPoint x: 460, endPoint y: 164, distance: 182.9
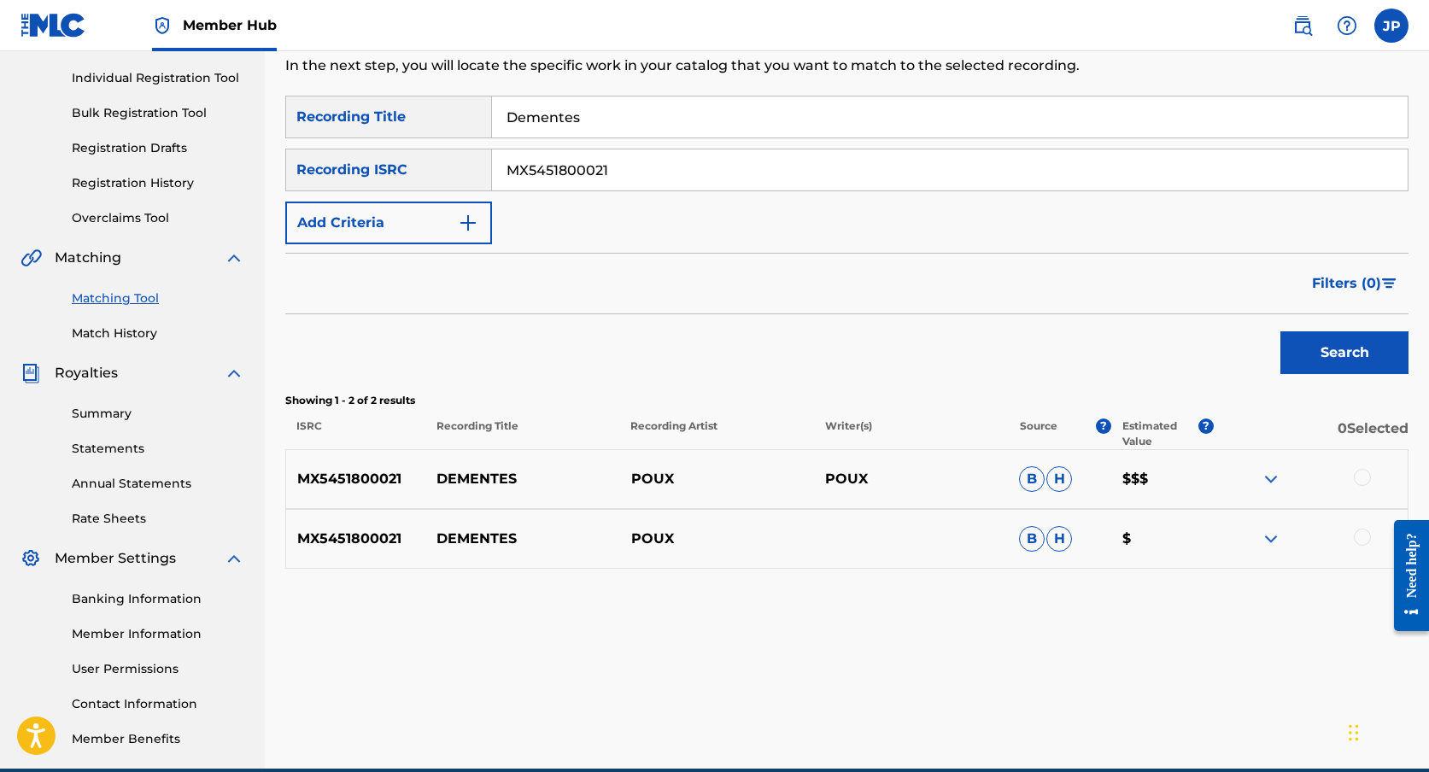
click at [462, 166] on div "SearchWithCriteria9cc60f79-a06b-48a0-be39-3147bd0bcb72 Recording ISRC MX5451800…" at bounding box center [846, 170] width 1123 height 43
paste input "0"
type input "MX5451800020"
drag, startPoint x: 625, startPoint y: 118, endPoint x: 352, endPoint y: 118, distance: 272.5
click at [369, 118] on div "SearchWithCriteria5730d19d-a203-4ddb-a1fb-d59273e1405f Recording Title Dementes" at bounding box center [846, 117] width 1123 height 43
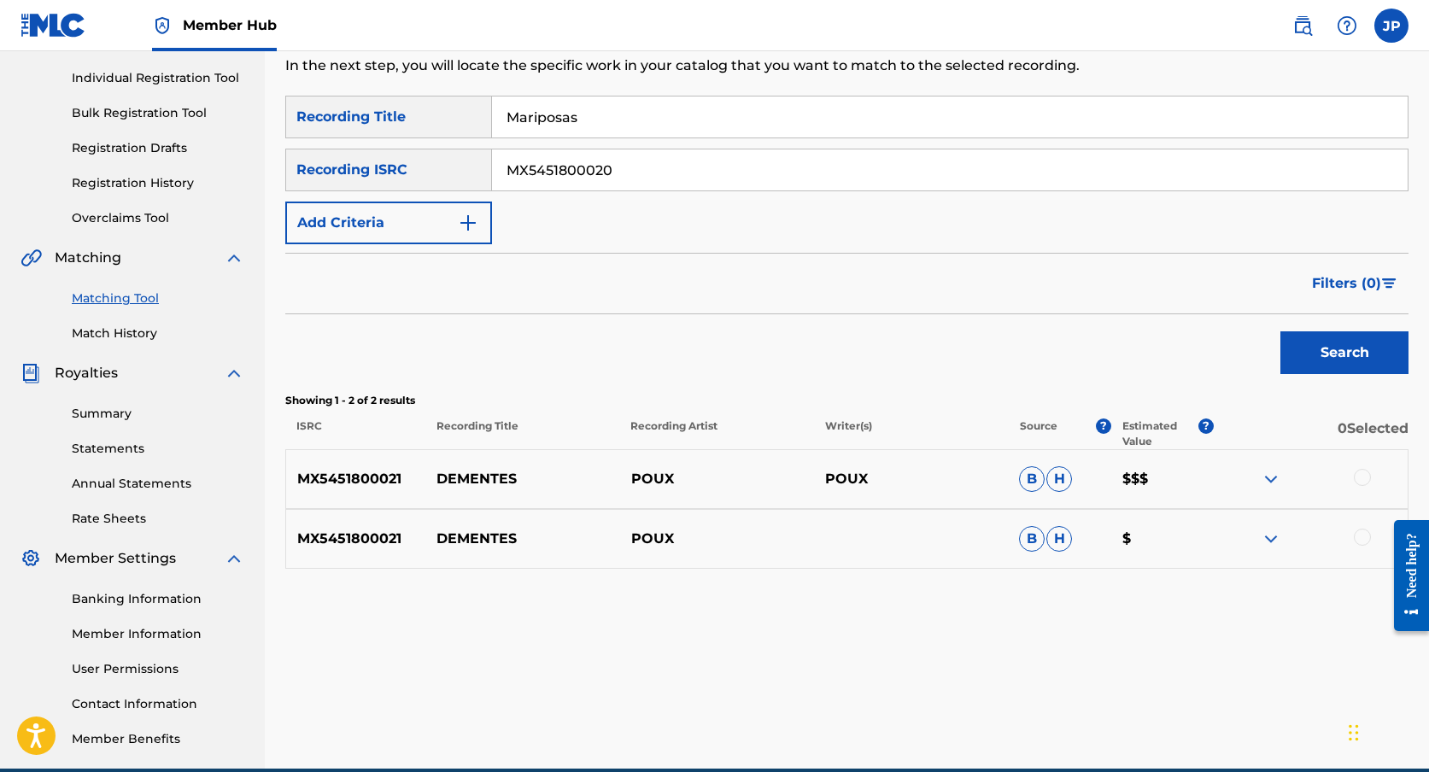
type input "Mariposas"
click at [1328, 327] on div "Search" at bounding box center [1340, 348] width 137 height 68
click at [1328, 343] on button "Search" at bounding box center [1345, 352] width 128 height 43
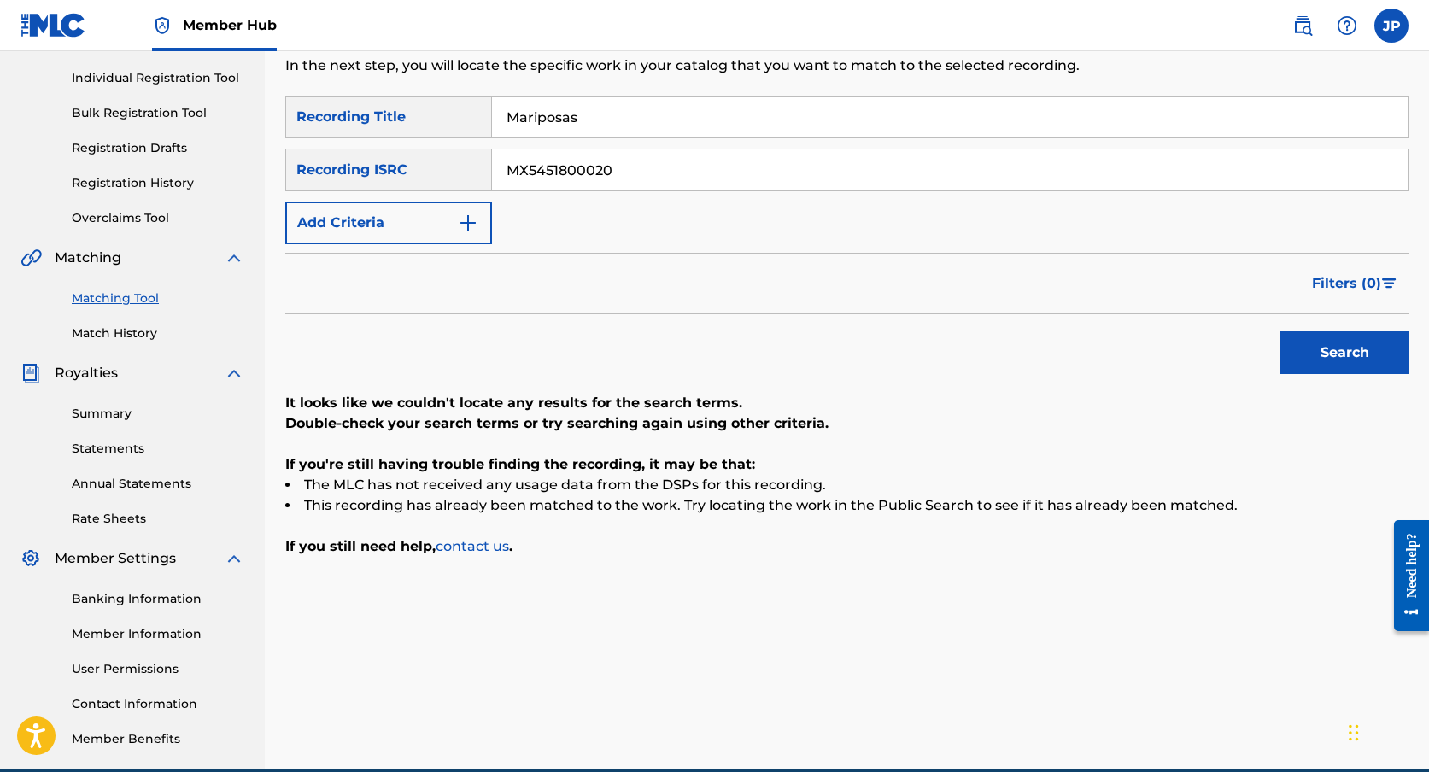
drag, startPoint x: 712, startPoint y: 174, endPoint x: 443, endPoint y: 174, distance: 268.3
click at [450, 174] on div "SearchWithCriteria9cc60f79-a06b-48a0-be39-3147bd0bcb72 Recording ISRC MX5451800…" at bounding box center [846, 170] width 1123 height 43
paste input "MX5451800017"
type input "MX5451800017"
click at [610, 121] on input "Mariposas" at bounding box center [950, 117] width 916 height 41
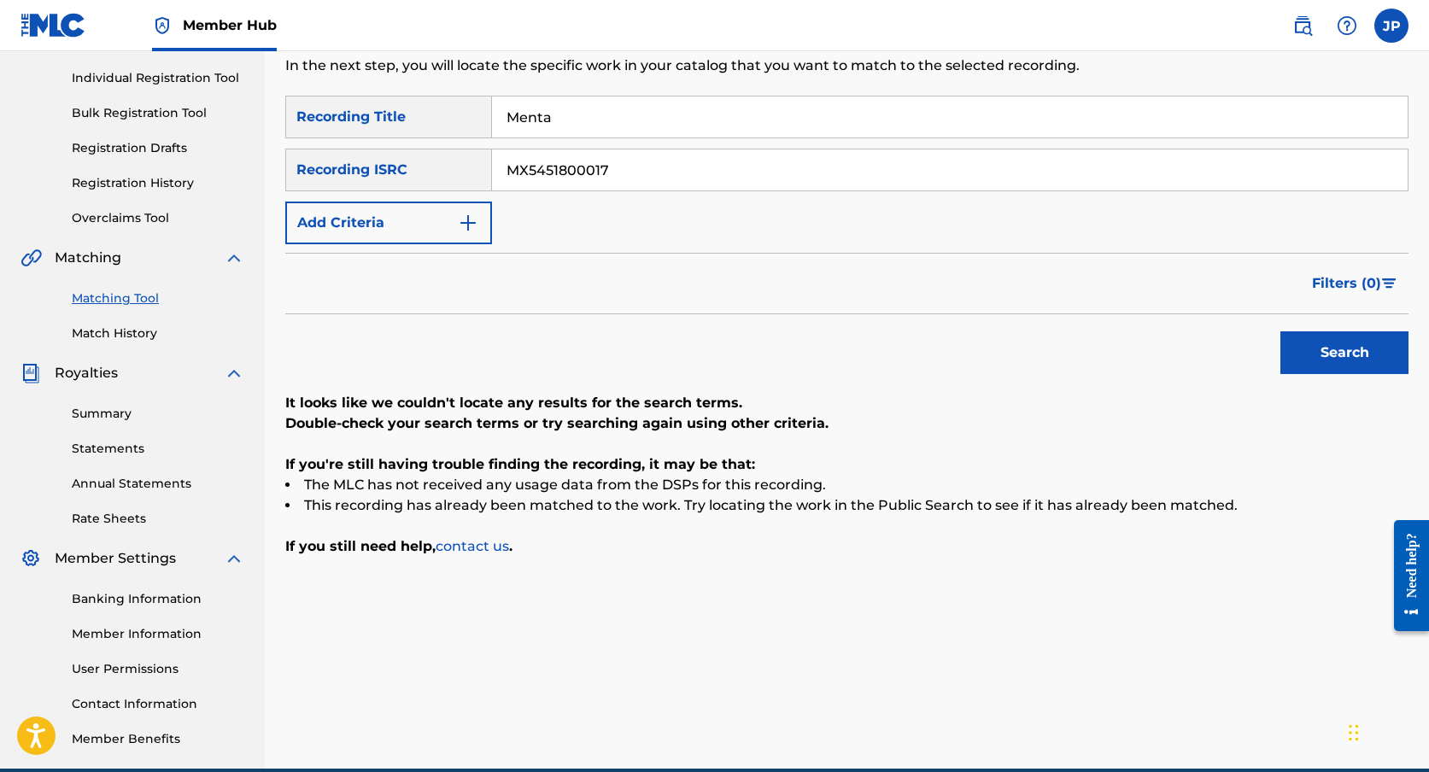
click at [1281, 331] on button "Search" at bounding box center [1345, 352] width 128 height 43
type input "M"
type input "Noches de Verano"
drag, startPoint x: 660, startPoint y: 173, endPoint x: 366, endPoint y: 173, distance: 293.9
click at [373, 173] on div "SearchWithCriteria9cc60f79-a06b-48a0-be39-3147bd0bcb72 Recording ISRC MX5451800…" at bounding box center [846, 170] width 1123 height 43
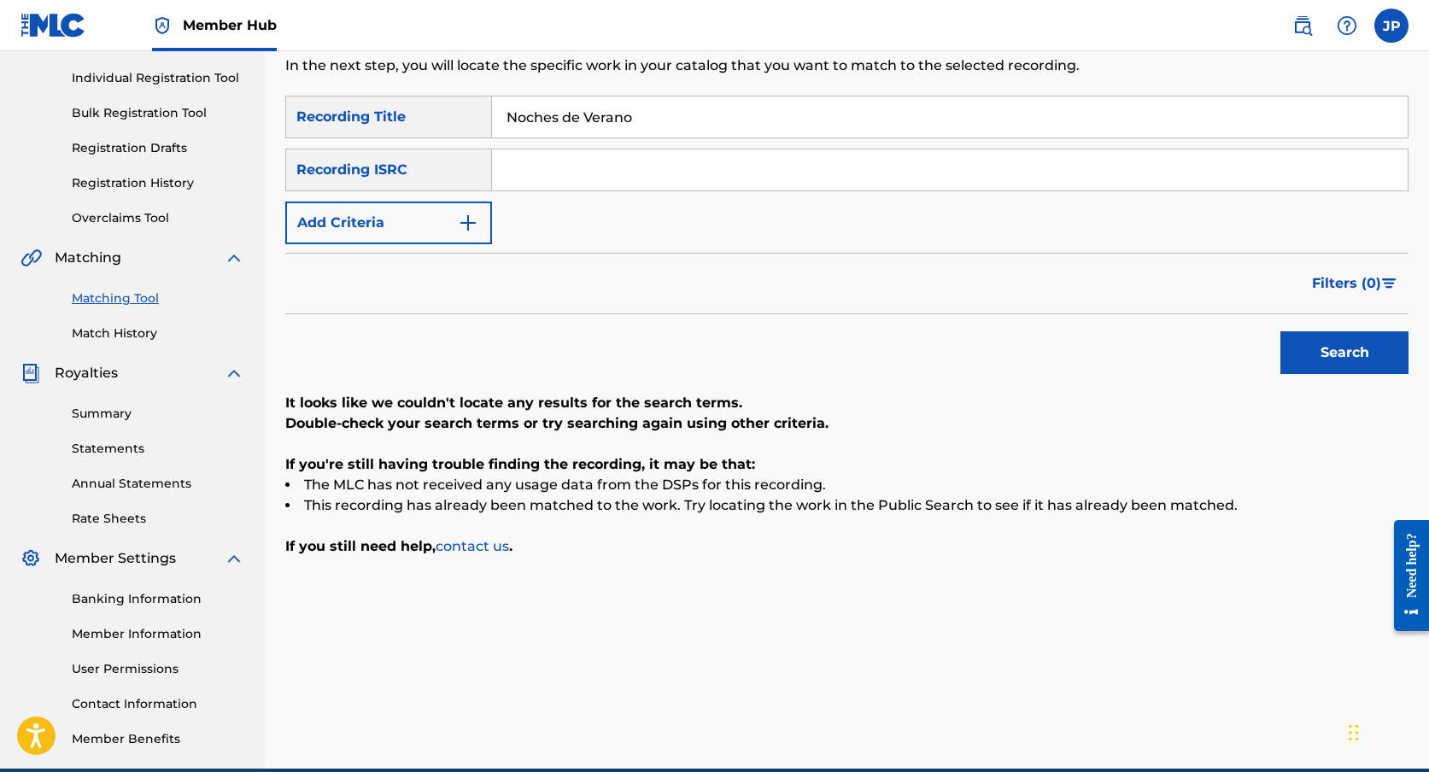
paste input "MX5451800022"
type input "MX5451800022"
click at [1368, 361] on button "Search" at bounding box center [1345, 352] width 128 height 43
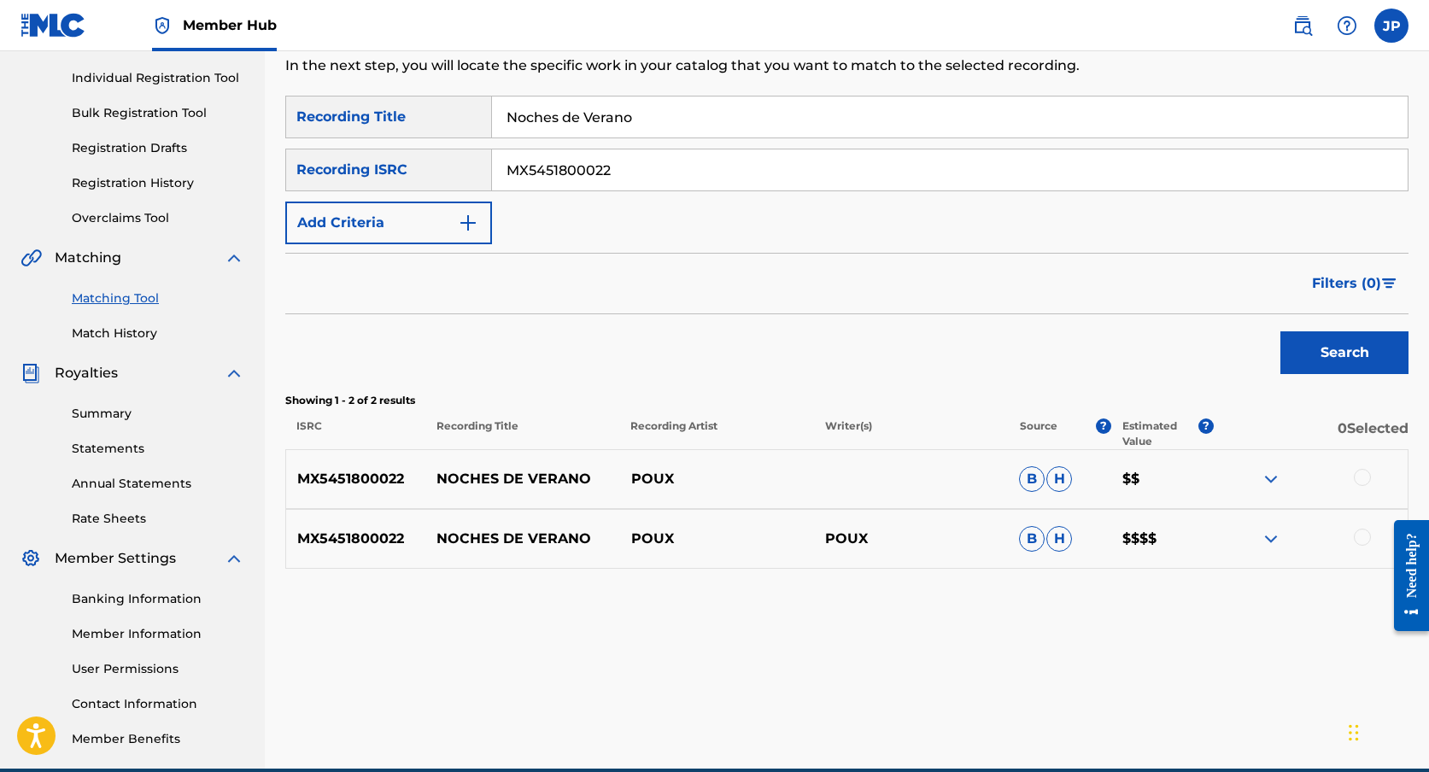
drag, startPoint x: 648, startPoint y: 130, endPoint x: 437, endPoint y: 103, distance: 213.5
click at [437, 103] on div "SearchWithCriteria5730d19d-a203-4ddb-a1fb-d59273e1405f Recording Title Noches d…" at bounding box center [846, 117] width 1123 height 43
type input "Dementes"
drag, startPoint x: 655, startPoint y: 161, endPoint x: 425, endPoint y: 161, distance: 229.8
click at [425, 161] on div "SearchWithCriteria9cc60f79-a06b-48a0-be39-3147bd0bcb72 Recording ISRC MX5451800…" at bounding box center [846, 170] width 1123 height 43
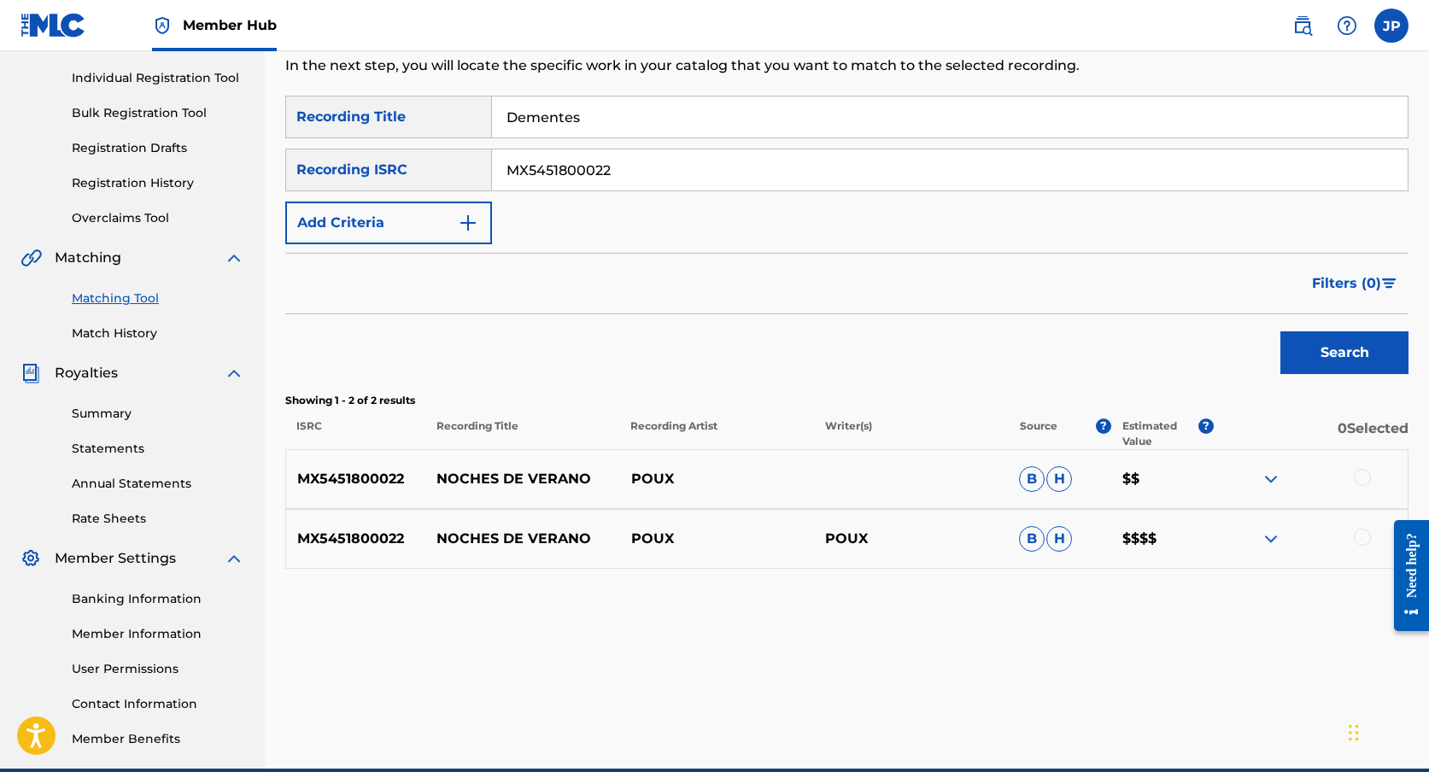
drag, startPoint x: 639, startPoint y: 179, endPoint x: 499, endPoint y: 179, distance: 140.1
click at [499, 179] on input "MX5451800022" at bounding box center [950, 170] width 916 height 41
drag, startPoint x: 619, startPoint y: 173, endPoint x: 478, endPoint y: 170, distance: 140.1
click at [478, 170] on div "SearchWithCriteria9cc60f79-a06b-48a0-be39-3147bd0bcb72 Recording ISRC MX5451800…" at bounding box center [846, 170] width 1123 height 43
click at [1041, 531] on span "B" at bounding box center [1032, 539] width 26 height 26
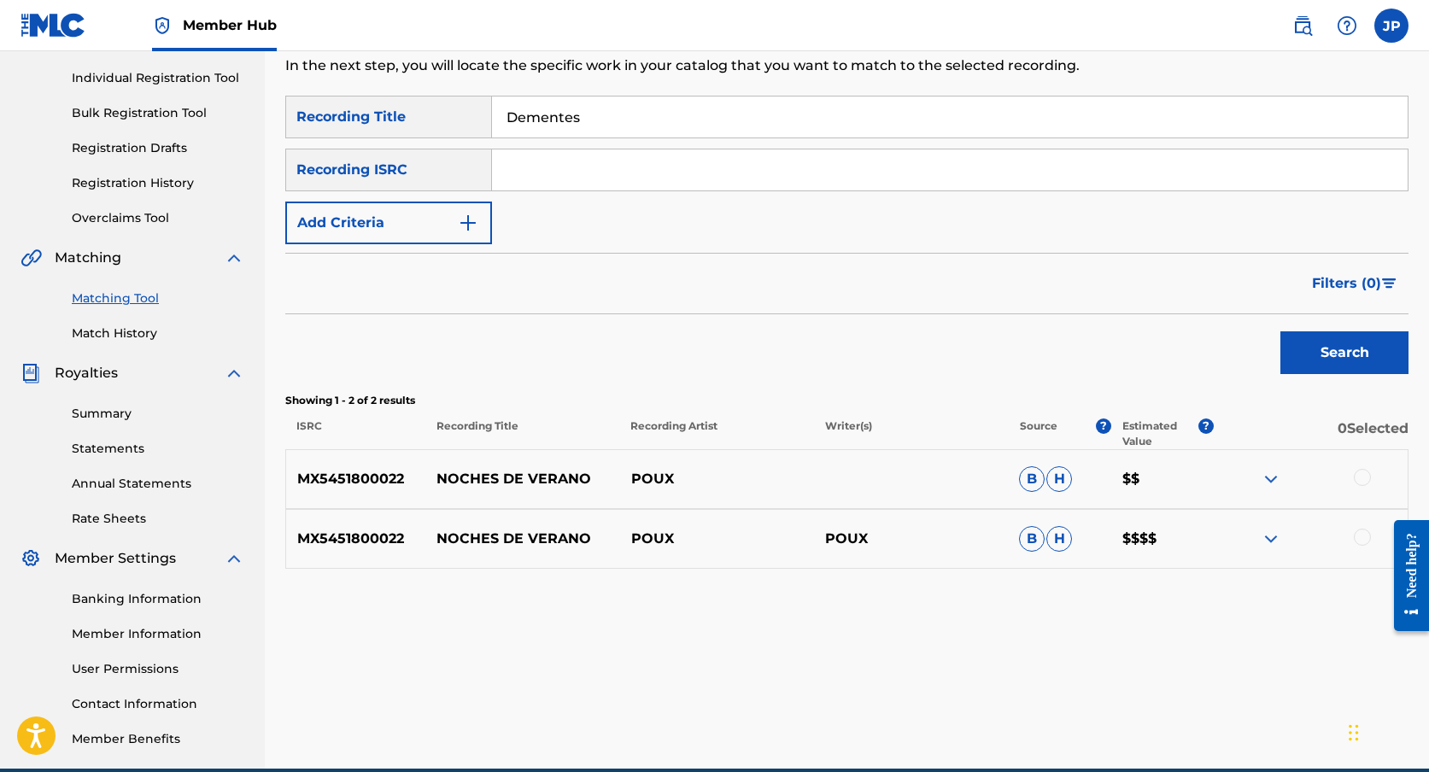
click at [1070, 531] on p "B H" at bounding box center [1059, 539] width 103 height 26
click at [610, 159] on input "Search Form" at bounding box center [950, 170] width 916 height 41
type input "v"
paste input "MX5451800021"
type input "MX5451800021"
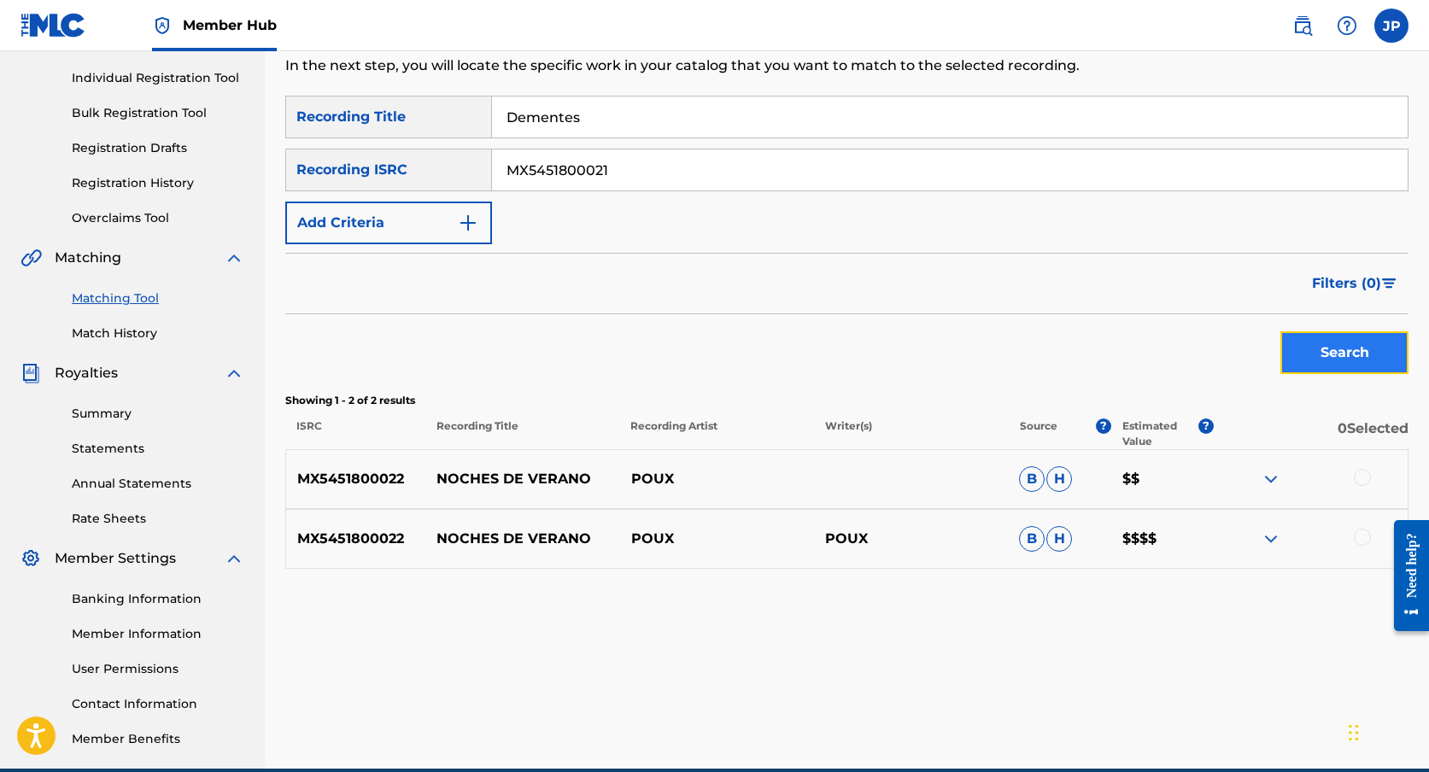
click at [1387, 342] on button "Search" at bounding box center [1345, 352] width 128 height 43
